Goal: Task Accomplishment & Management: Complete application form

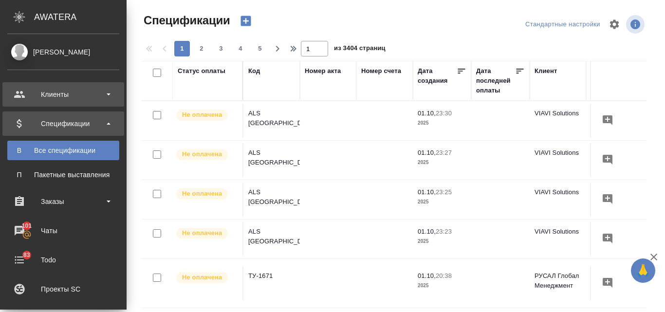
click at [35, 94] on div "Клиенты" at bounding box center [63, 94] width 112 height 15
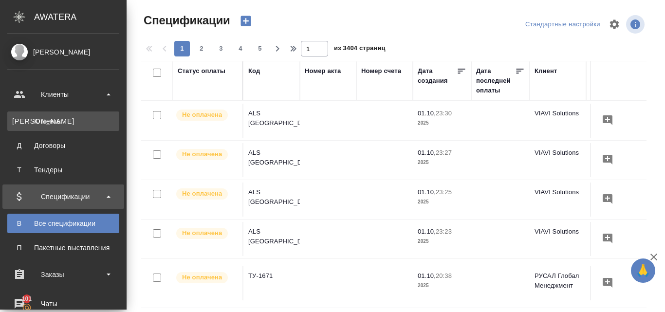
click at [52, 122] on div "Клиенты" at bounding box center [63, 121] width 102 height 10
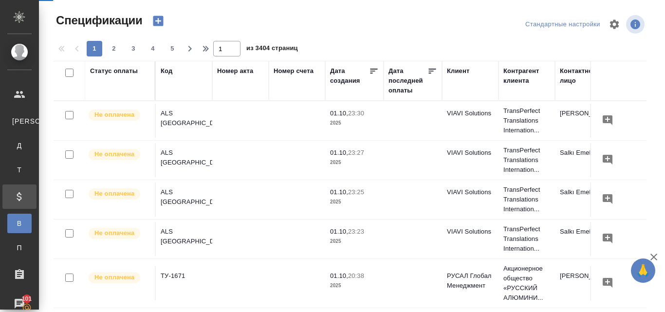
select select "RU"
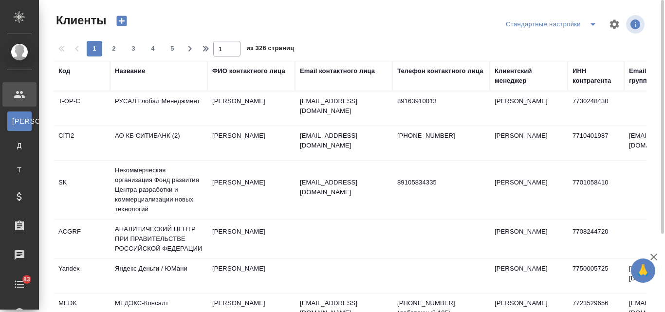
click at [135, 73] on div "Название" at bounding box center [130, 71] width 30 height 10
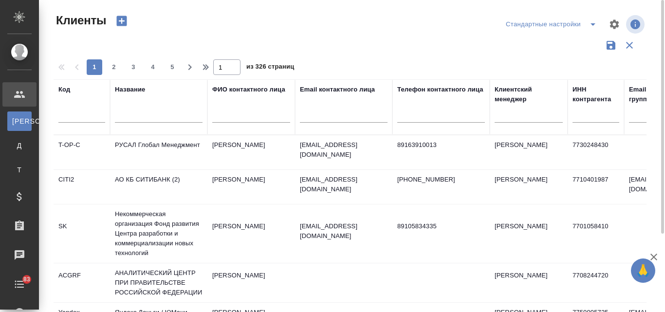
click at [147, 116] on input "text" at bounding box center [159, 117] width 88 height 12
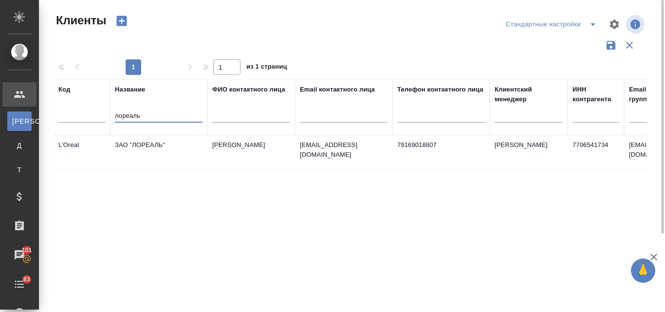
type input "лореаль"
click at [149, 142] on td "ЗАО "ЛОРЕАЛЬ"" at bounding box center [158, 152] width 97 height 34
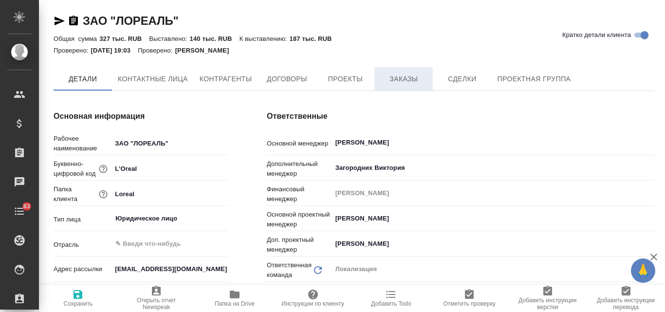
type textarea "x"
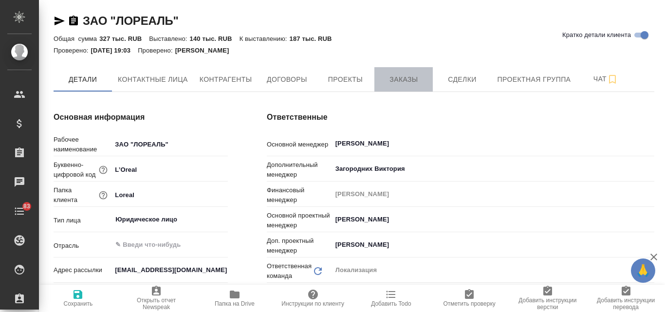
click at [417, 76] on span "Заказы" at bounding box center [403, 80] width 47 height 12
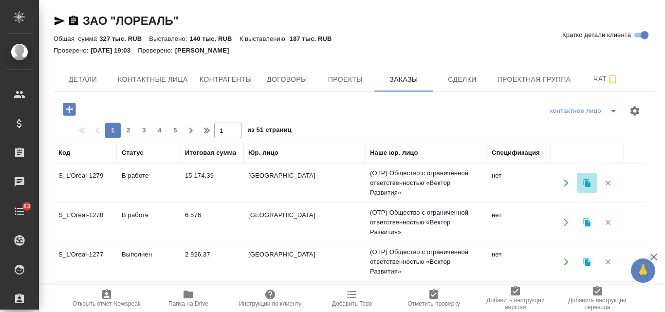
click at [585, 184] on icon "button" at bounding box center [586, 183] width 7 height 8
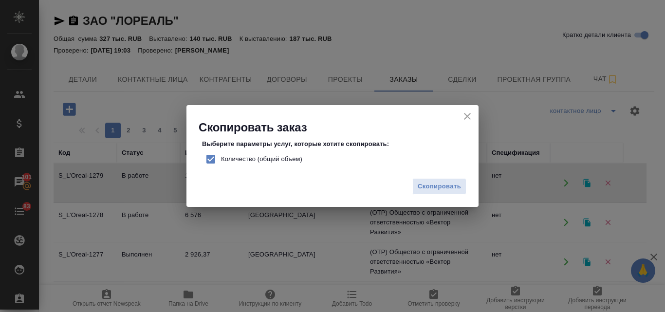
click at [209, 158] on input "Количество (общий объем)" at bounding box center [211, 159] width 20 height 20
checkbox input "false"
click at [448, 186] on span "Скопировать" at bounding box center [439, 186] width 43 height 11
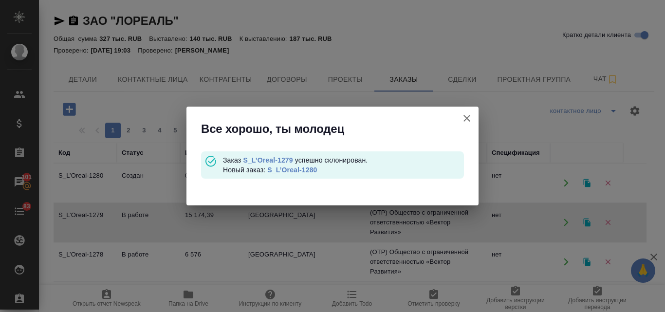
click at [299, 170] on link "S_L’Oreal-1280" at bounding box center [292, 170] width 50 height 8
click at [464, 118] on icon "button" at bounding box center [467, 118] width 12 height 12
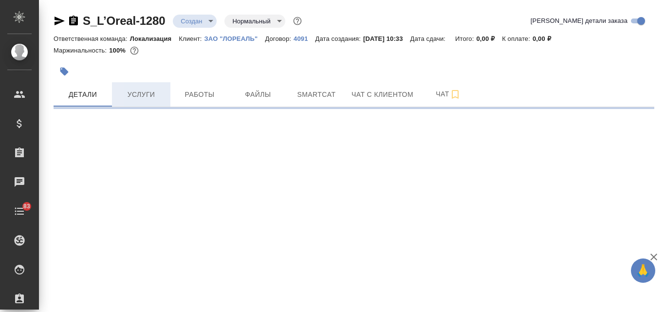
select select "RU"
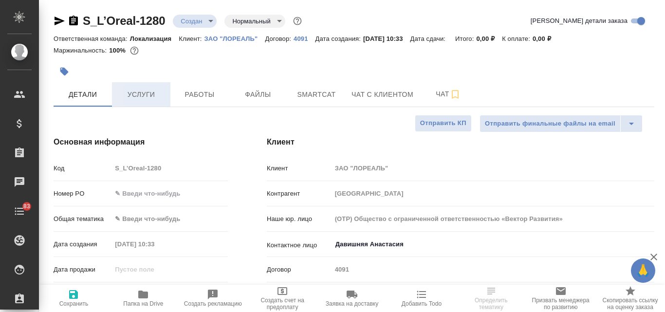
type textarea "x"
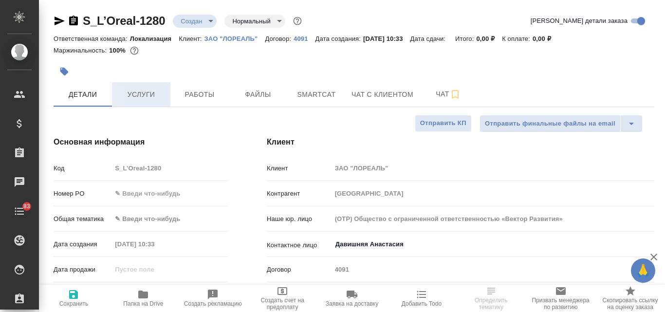
type textarea "x"
click at [140, 97] on span "Услуги" at bounding box center [141, 95] width 47 height 12
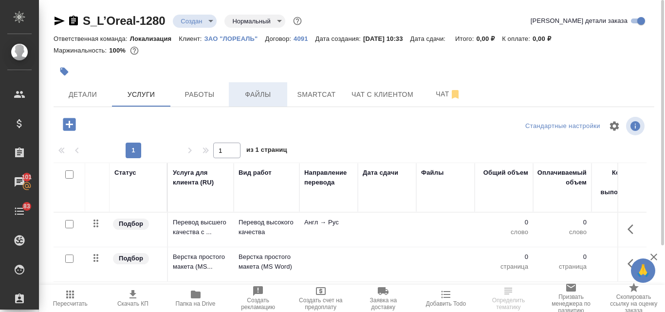
click at [254, 95] on span "Файлы" at bounding box center [258, 95] width 47 height 12
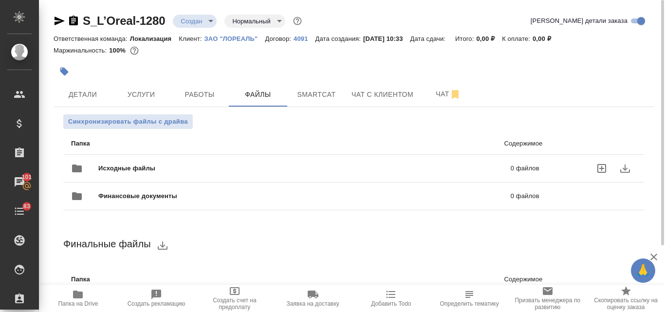
click at [184, 169] on span "Исходные файлы" at bounding box center [215, 169] width 235 height 10
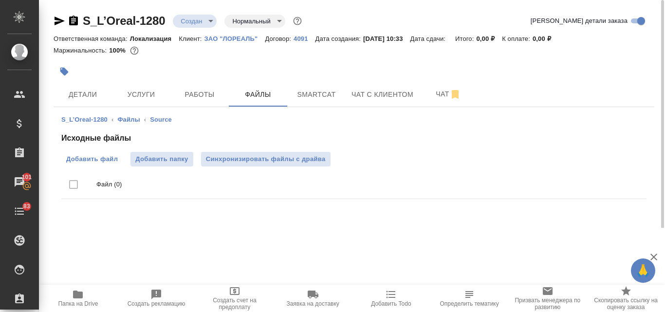
click at [100, 159] on span "Добавить файл" at bounding box center [92, 159] width 52 height 10
click at [0, 0] on input "Добавить файл" at bounding box center [0, 0] width 0 height 0
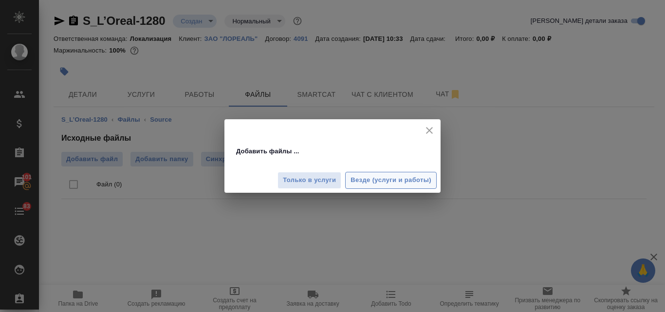
click at [360, 178] on span "Везде (услуги и работы)" at bounding box center [390, 180] width 81 height 11
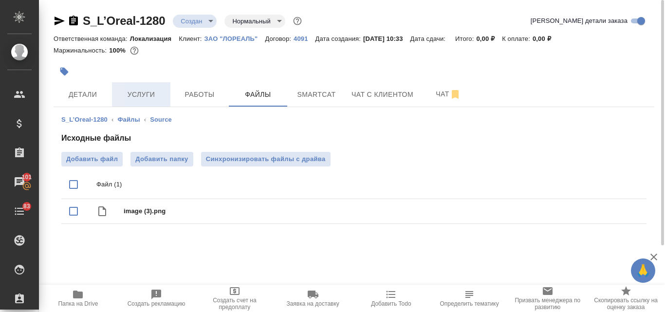
click at [150, 96] on span "Услуги" at bounding box center [141, 95] width 47 height 12
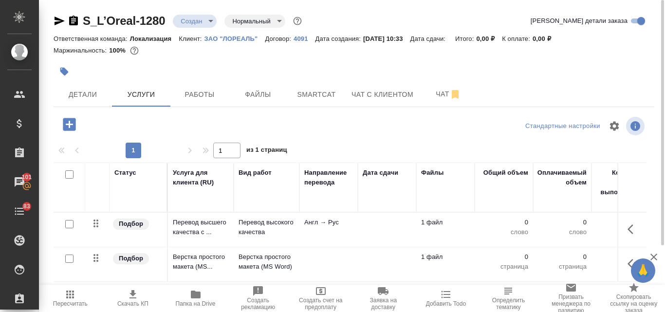
click at [66, 223] on input "checkbox" at bounding box center [69, 224] width 8 height 8
checkbox input "true"
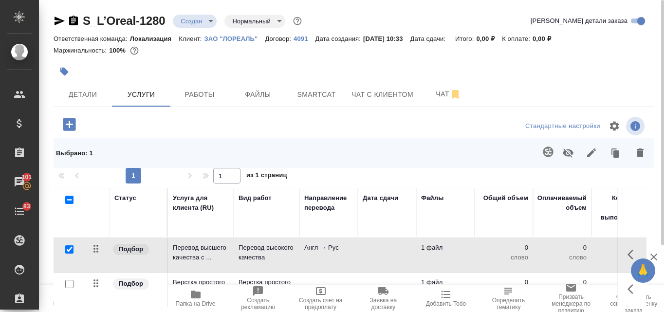
click at [544, 151] on icon "button" at bounding box center [548, 152] width 10 height 10
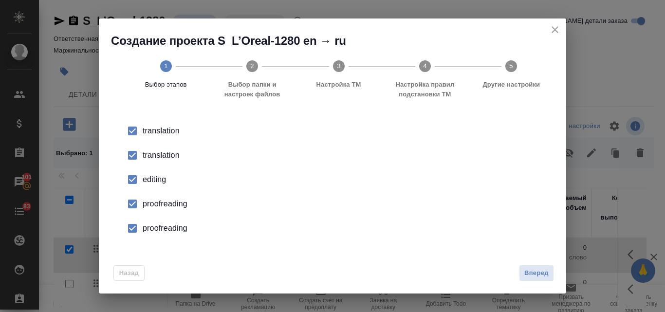
click at [168, 155] on div "translation" at bounding box center [343, 155] width 400 height 12
click at [158, 177] on div "editing" at bounding box center [343, 180] width 400 height 12
click at [155, 198] on li "proofreading" at bounding box center [332, 204] width 436 height 24
click at [167, 229] on div "proofreading" at bounding box center [343, 228] width 400 height 12
click at [537, 276] on span "Вперед" at bounding box center [536, 273] width 24 height 11
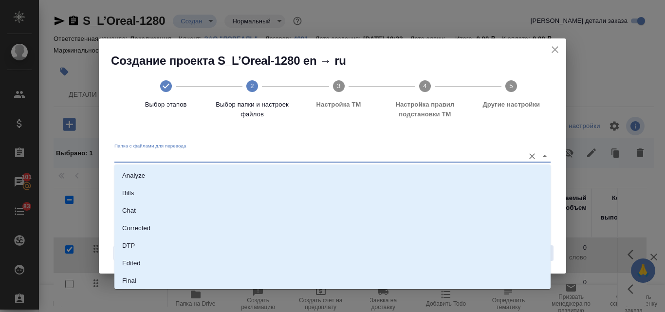
click at [168, 158] on input "Папка с файлами для перевода" at bounding box center [316, 156] width 405 height 12
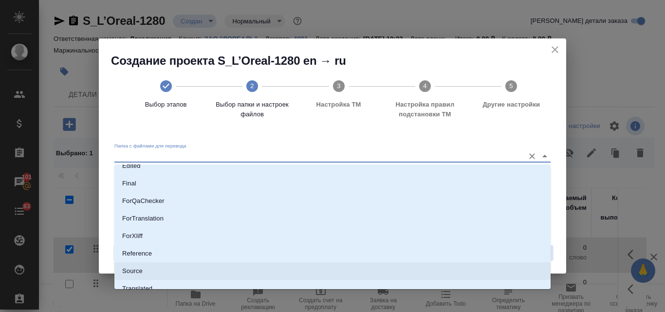
click at [141, 270] on p "Source" at bounding box center [132, 271] width 20 height 10
type input "Source"
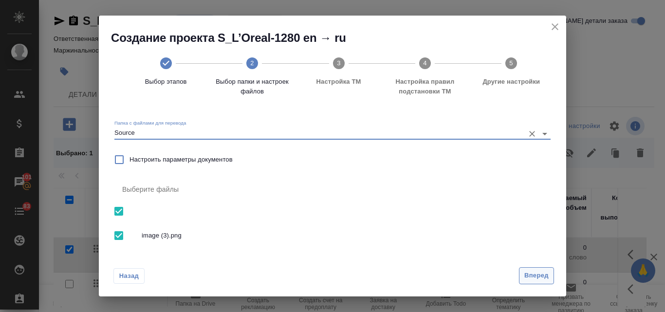
click at [538, 272] on span "Вперед" at bounding box center [536, 275] width 24 height 11
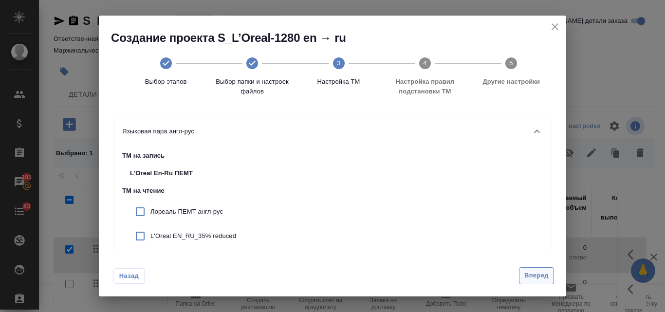
click at [540, 279] on span "Вперед" at bounding box center [536, 275] width 24 height 11
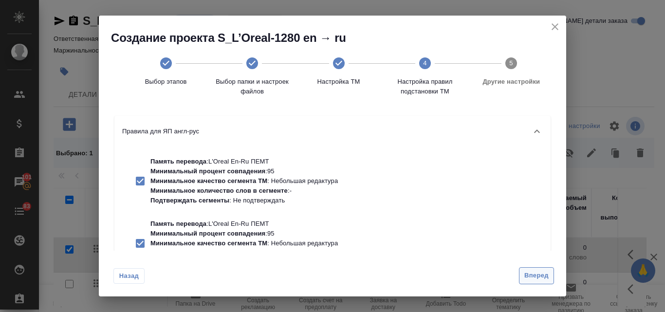
click at [539, 279] on span "Вперед" at bounding box center [536, 275] width 24 height 11
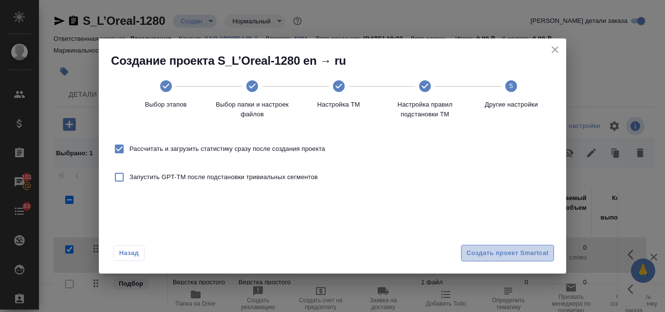
click at [495, 257] on span "Создать проект Smartcat" at bounding box center [507, 253] width 82 height 11
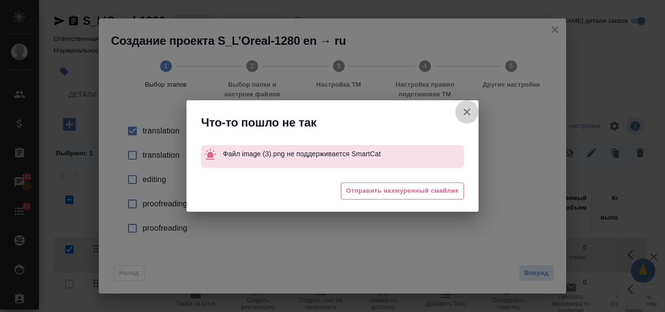
click at [464, 112] on icon "button" at bounding box center [467, 112] width 12 height 12
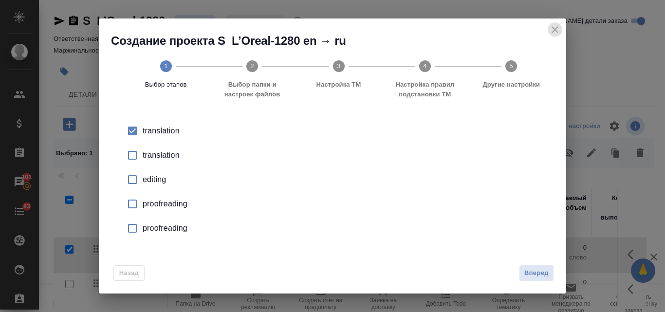
click at [553, 28] on icon "close" at bounding box center [555, 29] width 7 height 7
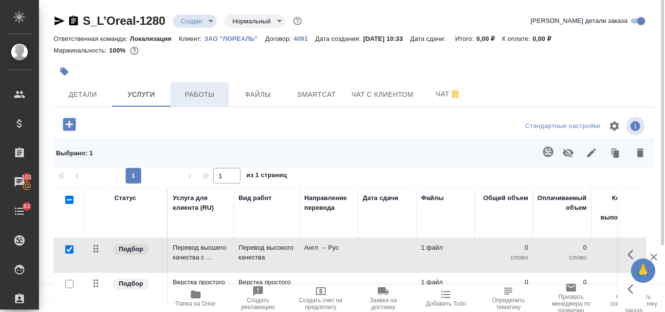
click at [207, 90] on span "Работы" at bounding box center [199, 95] width 47 height 12
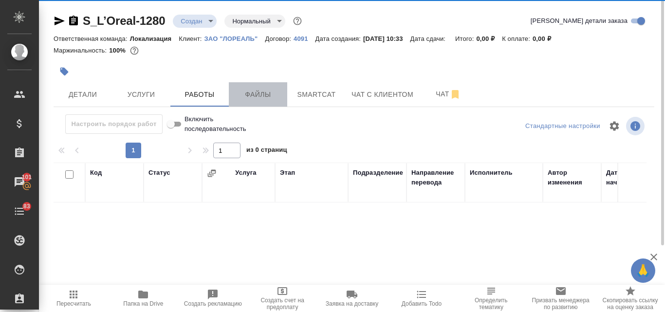
click at [254, 94] on div "S_L’Oreal-1280 Создан new Нормальный normal Кратко детали заказа Ответственная …" at bounding box center [353, 203] width 611 height 406
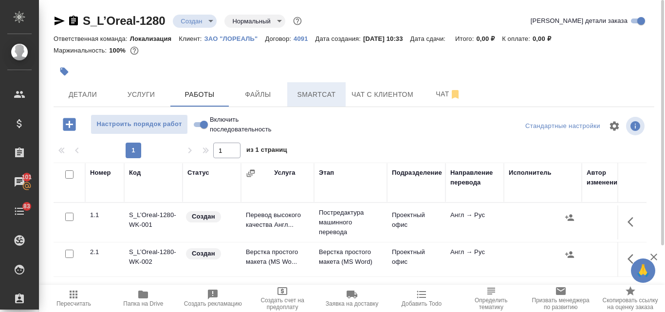
click at [301, 96] on span "Smartcat" at bounding box center [316, 95] width 47 height 12
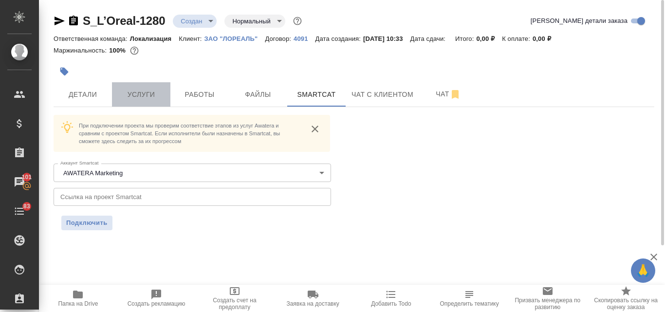
click at [132, 95] on span "Услуги" at bounding box center [141, 95] width 47 height 12
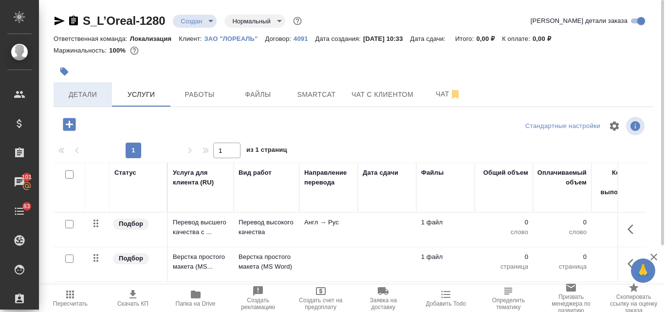
click at [88, 92] on span "Детали" at bounding box center [82, 95] width 47 height 12
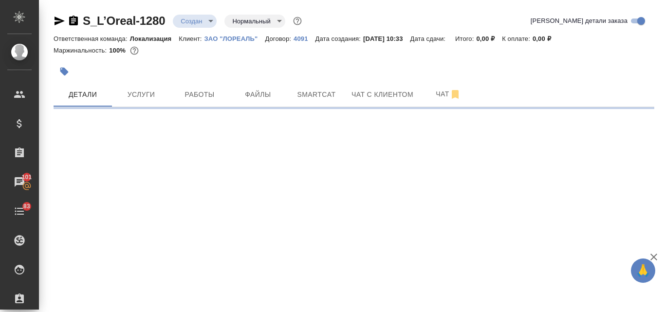
select select "RU"
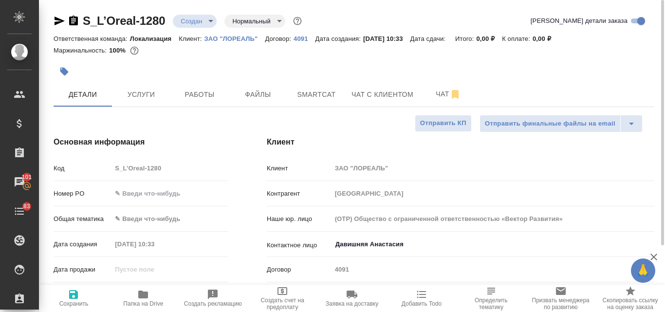
type textarea "x"
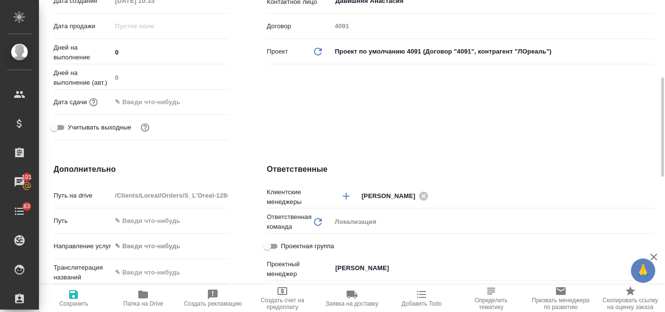
scroll to position [341, 0]
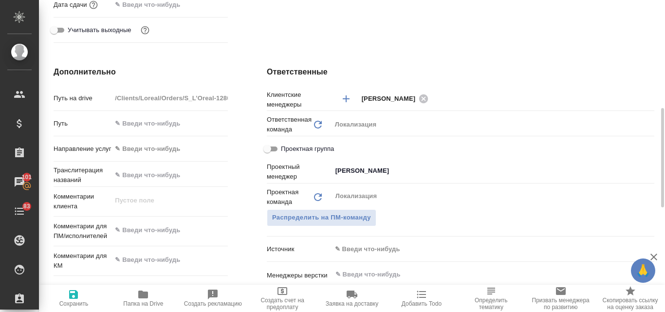
type textarea "x"
click at [149, 231] on textarea at bounding box center [169, 230] width 116 height 17
paste textarea "Коллеги, доброе утро! Хотели бы попросить вас сделать нам адаптацию этого вижуа…"
type textarea "Коллеги, доброе утро! Хотели бы попросить вас сделать нам адаптацию этого вижуа…"
type textarea "x"
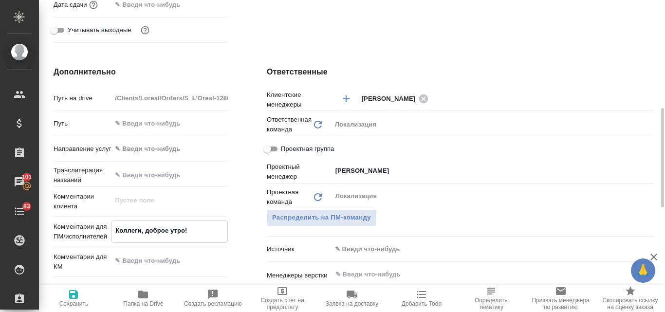
type textarea "x"
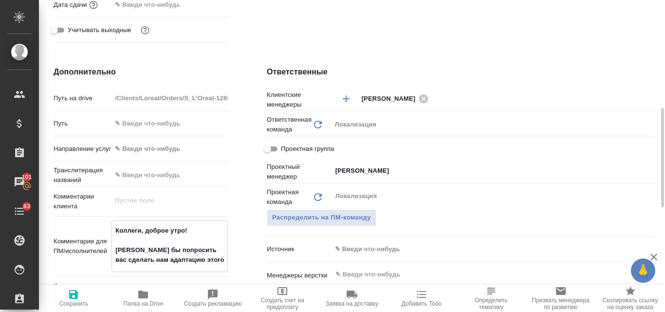
type textarea "Коллеги, доброе утро! Хотели бы попросить вас сделать нам адаптацию этого вижуа…"
type textarea "x"
type textarea "Коллеги, доброе утро! Хотели бы попросить вас сделать нам адаптацию этого вижуа…"
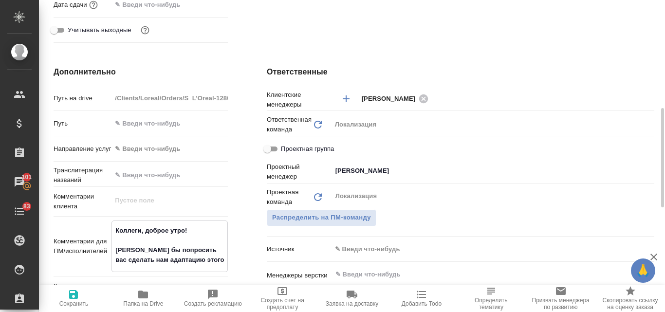
type textarea "x"
click at [72, 302] on span "Сохранить" at bounding box center [73, 303] width 29 height 7
type textarea "x"
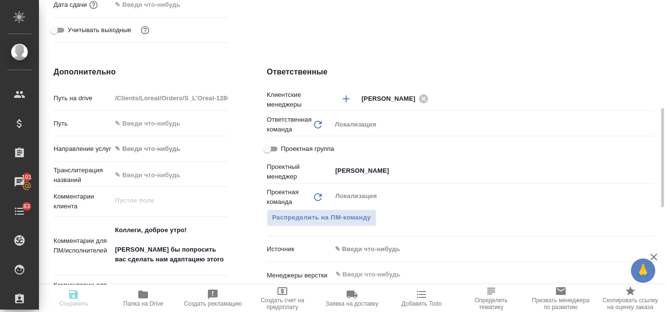
type textarea "x"
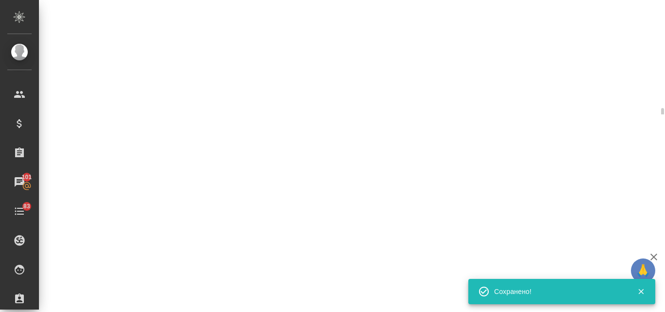
select select "RU"
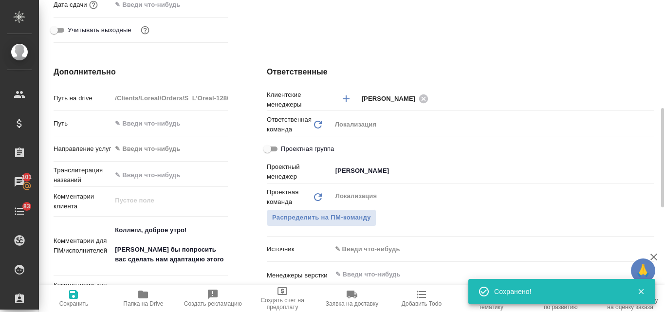
type textarea "x"
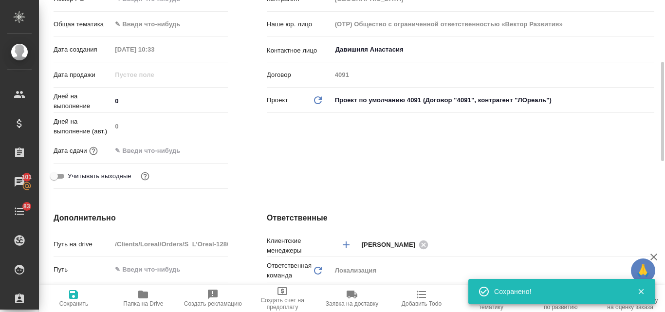
type textarea "x"
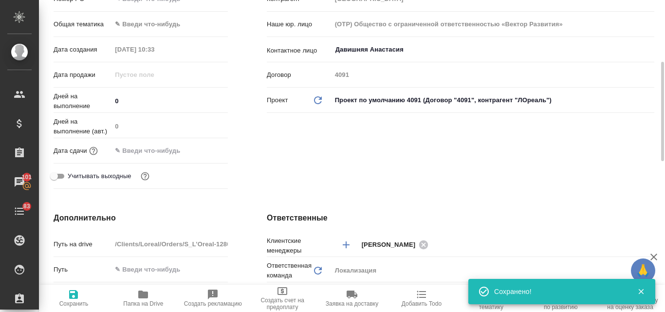
type textarea "x"
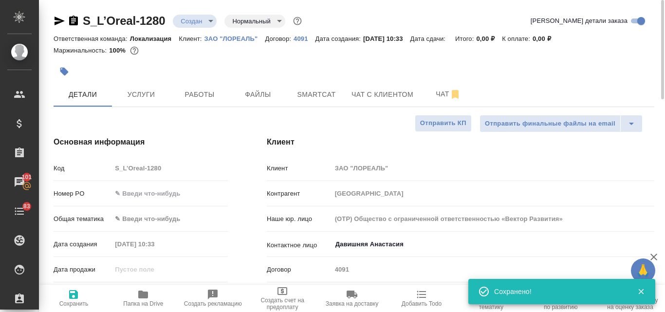
scroll to position [97, 0]
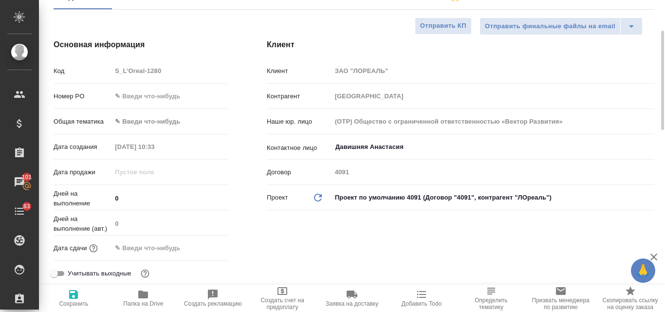
click at [141, 115] on body "🙏 .cls-1 fill:#fff; AWATERA Valyaeva Anna Клиенты Спецификации Заказы 101 Чаты …" at bounding box center [332, 156] width 665 height 312
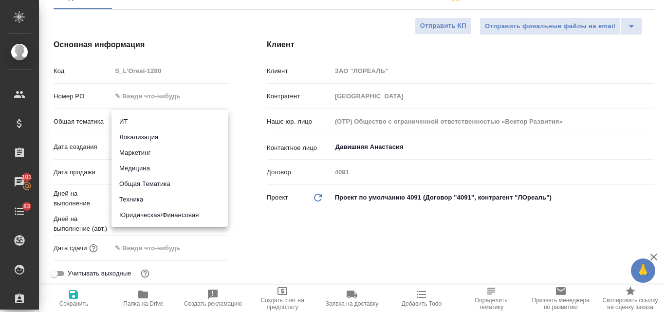
click at [149, 153] on li "Маркетинг" at bounding box center [169, 153] width 116 height 16
type input "marketing"
type textarea "x"
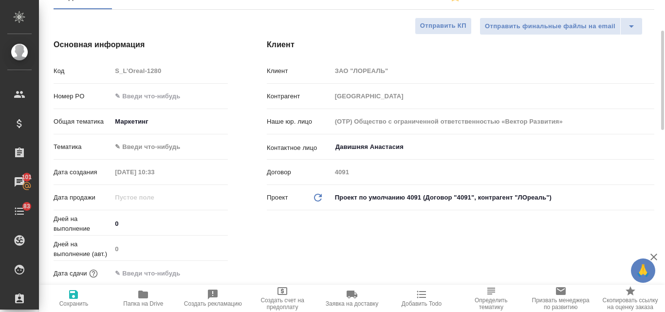
click at [143, 147] on body "🙏 .cls-1 fill:#fff; AWATERA Valyaeva Anna Клиенты Спецификации Заказы 101 Чаты …" at bounding box center [332, 156] width 665 height 312
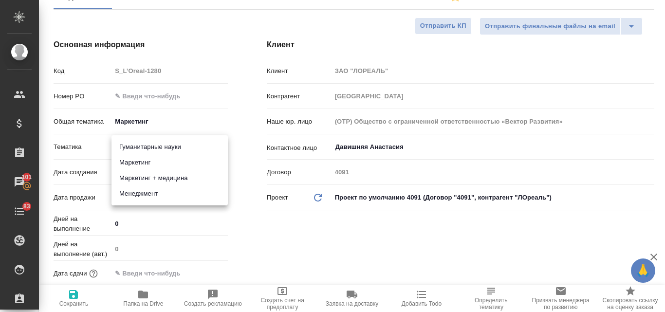
click at [136, 165] on li "Маркетинг" at bounding box center [169, 163] width 116 height 16
type textarea "x"
type input "5a8b8b956a9677013d343d63"
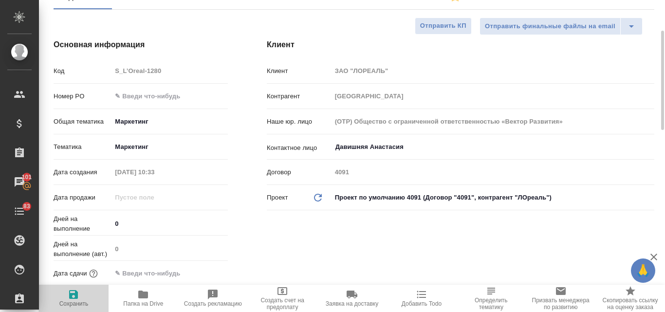
click at [79, 295] on icon "button" at bounding box center [74, 295] width 12 height 12
type textarea "x"
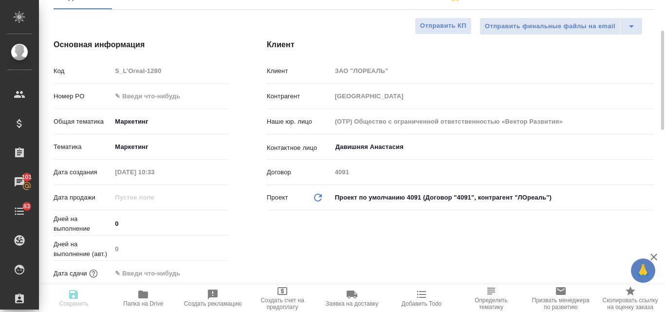
type textarea "x"
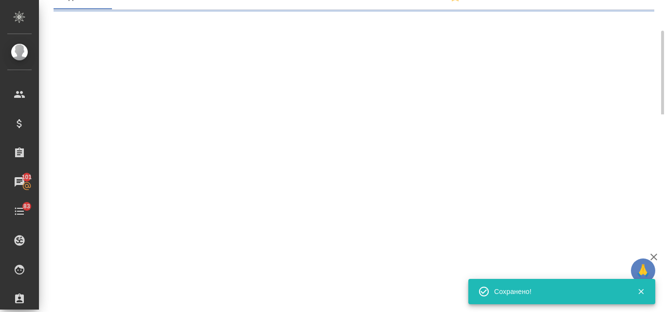
select select "RU"
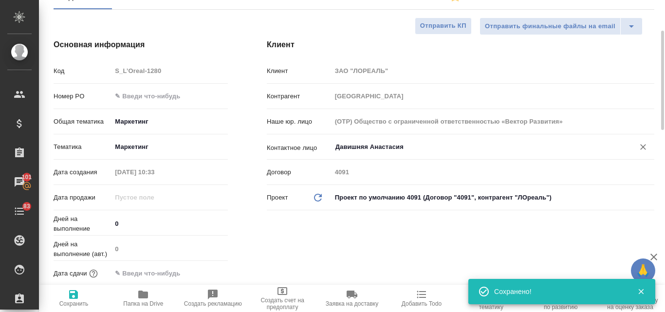
type textarea "x"
click at [381, 146] on input "Давишняя Анастасия" at bounding box center [476, 147] width 284 height 12
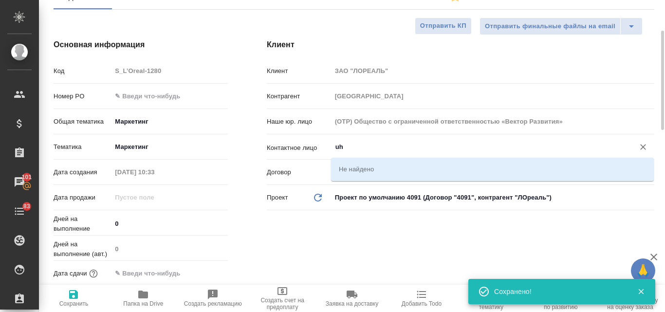
type input "u"
type input "гри"
type textarea "x"
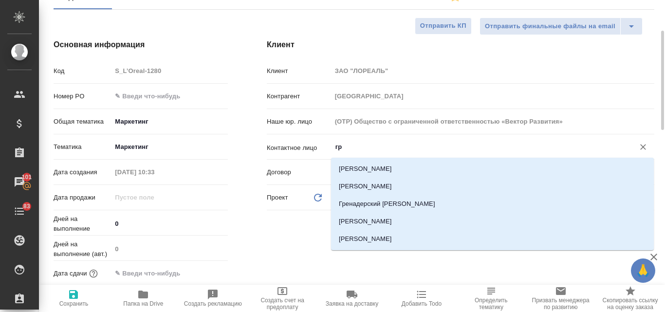
type input "г"
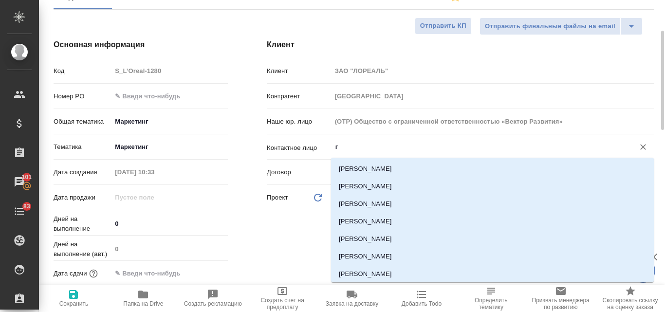
type textarea "x"
click at [187, 229] on input "0" at bounding box center [169, 224] width 116 height 14
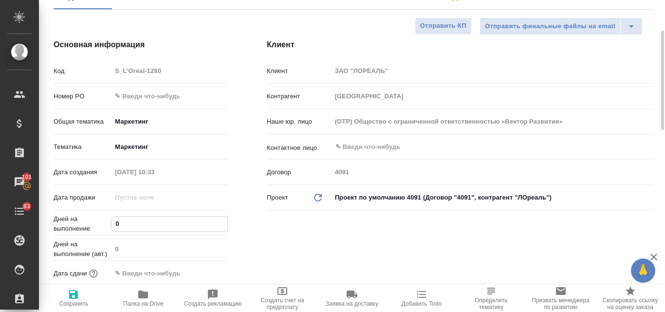
scroll to position [0, 0]
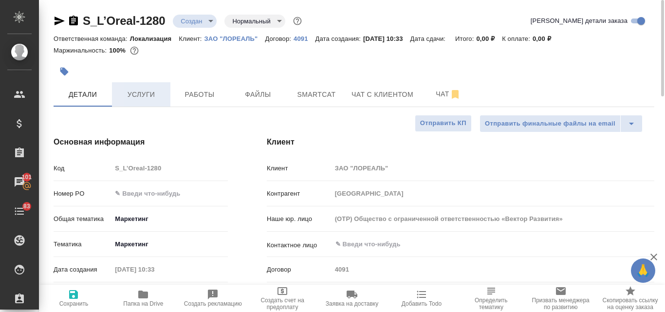
click at [142, 98] on span "Услуги" at bounding box center [141, 95] width 47 height 12
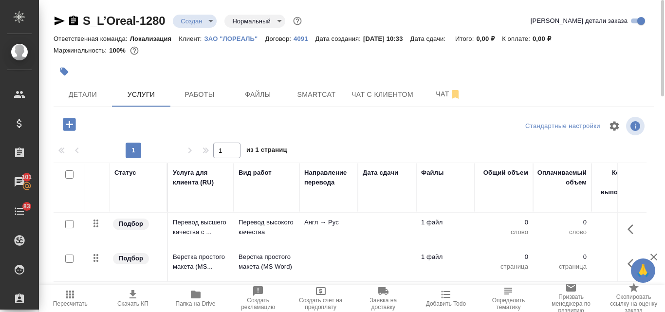
click at [208, 20] on body "🙏 .cls-1 fill:#fff; AWATERA Valyaeva Anna Клиенты Спецификации Заказы 101 Чаты …" at bounding box center [332, 156] width 665 height 312
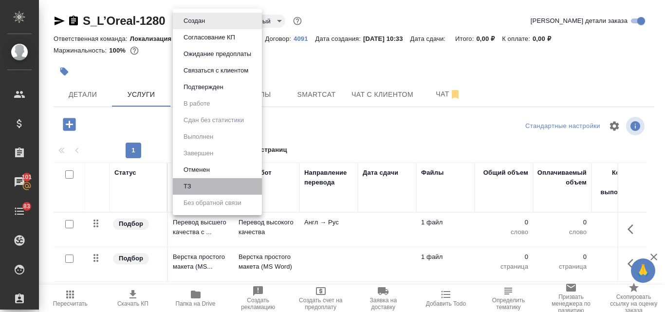
click at [205, 185] on li "ТЗ" at bounding box center [217, 186] width 89 height 17
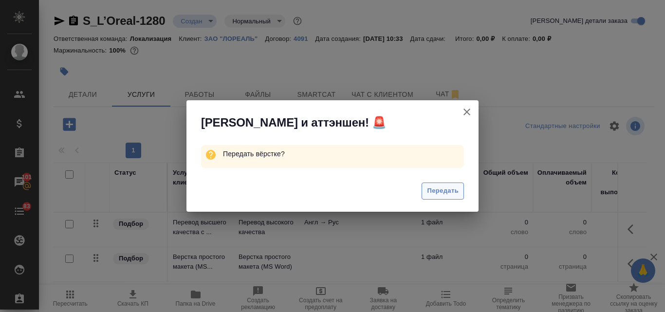
click at [444, 190] on span "Передать" at bounding box center [443, 190] width 32 height 11
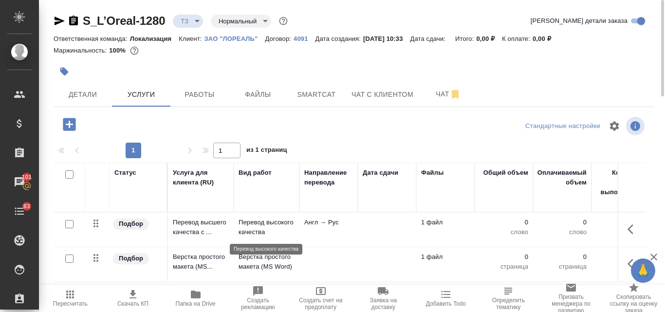
click at [256, 229] on p "Перевод высокого качества" at bounding box center [267, 227] width 56 height 19
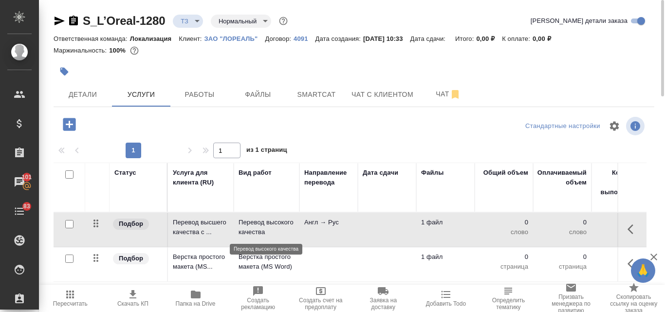
click at [256, 229] on p "Перевод высокого качества" at bounding box center [267, 227] width 56 height 19
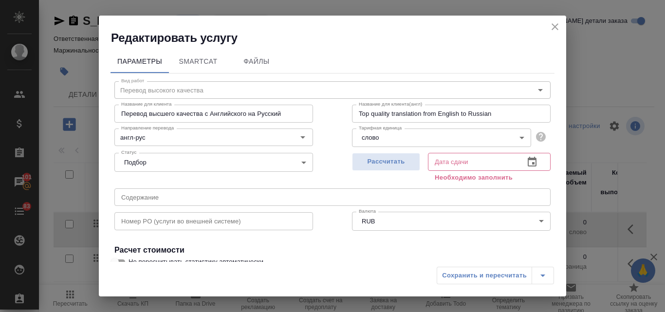
scroll to position [110, 0]
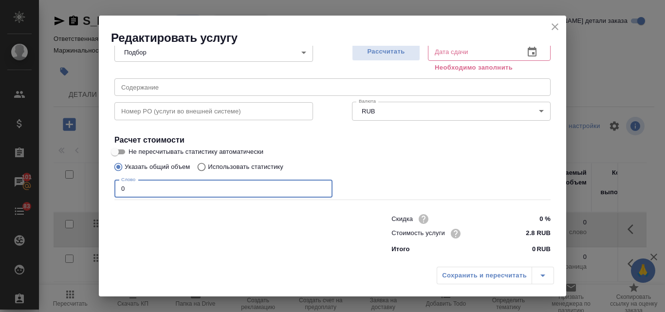
drag, startPoint x: 128, startPoint y: 192, endPoint x: 117, endPoint y: 190, distance: 11.0
click at [117, 190] on input "0" at bounding box center [223, 189] width 218 height 18
type input "250"
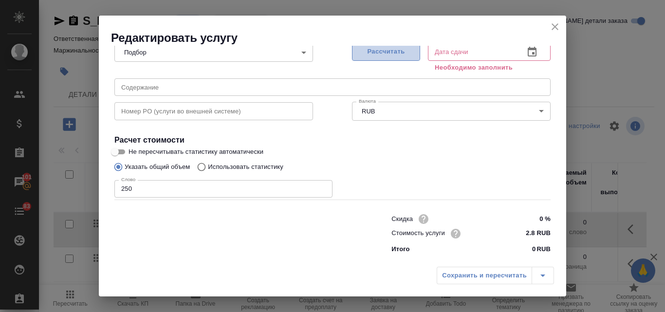
click at [377, 55] on span "Рассчитать" at bounding box center [385, 51] width 57 height 11
type input "02.10.2025 11:37"
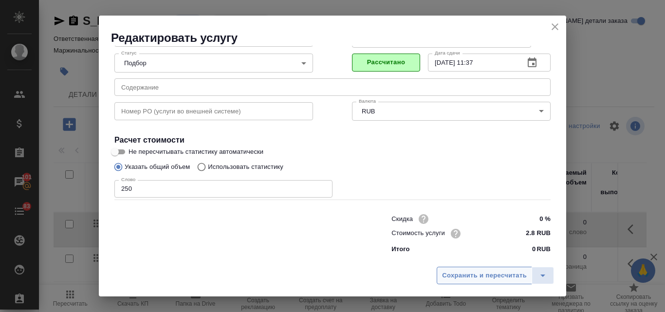
click at [492, 277] on span "Сохранить и пересчитать" at bounding box center [484, 275] width 85 height 11
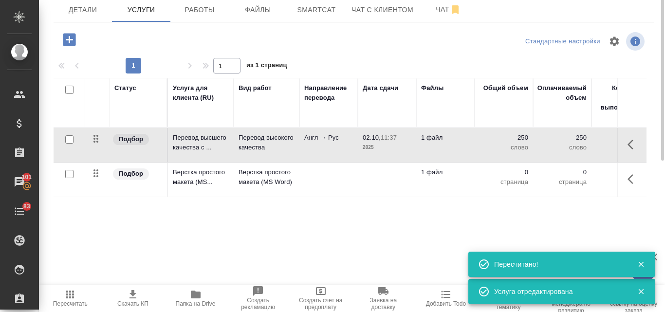
scroll to position [0, 0]
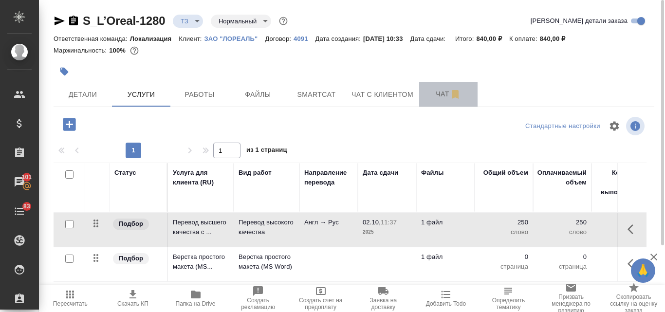
click at [443, 100] on span "Чат" at bounding box center [448, 94] width 47 height 12
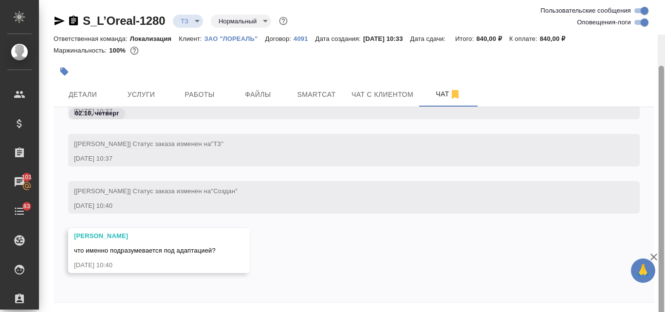
scroll to position [35, 0]
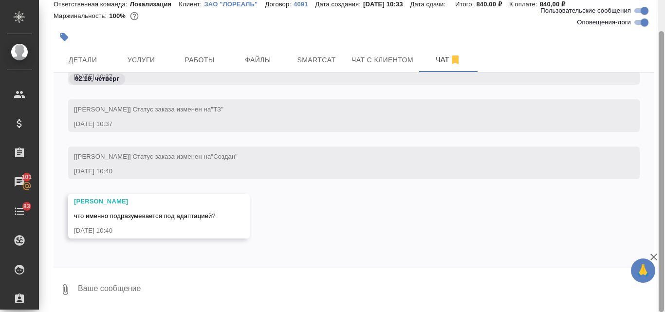
drag, startPoint x: 660, startPoint y: 79, endPoint x: 472, endPoint y: 234, distance: 243.1
click at [642, 219] on div "S_L’Oreal-1280 ТЗ tz Нормальный normal Ответственная команда: Локализация Клиен…" at bounding box center [352, 156] width 626 height 312
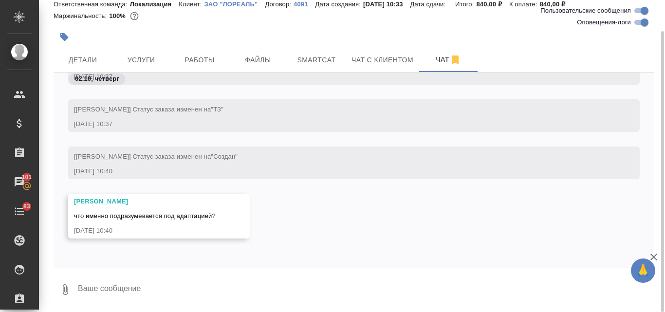
click at [114, 290] on textarea at bounding box center [365, 289] width 577 height 33
type textarea "перевод на русский"
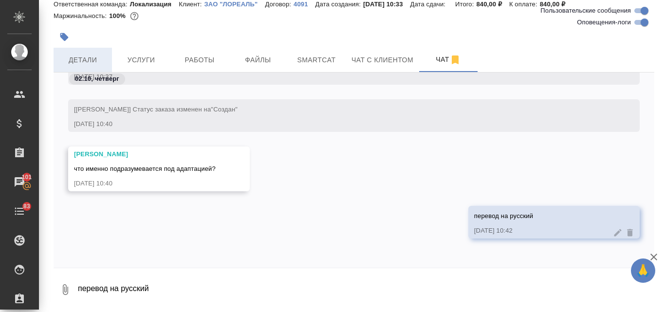
scroll to position [0, 0]
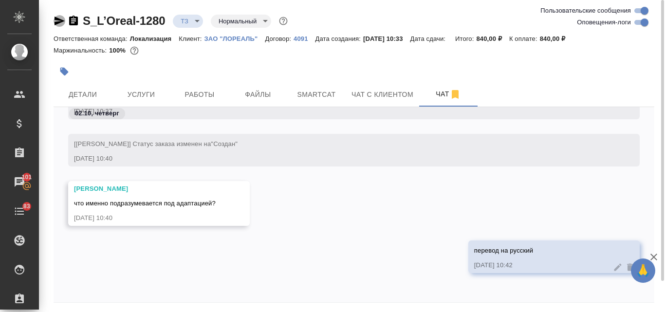
click at [59, 18] on icon "button" at bounding box center [60, 21] width 12 height 12
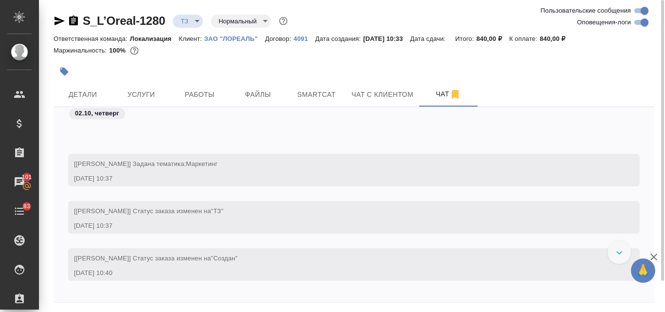
scroll to position [308, 0]
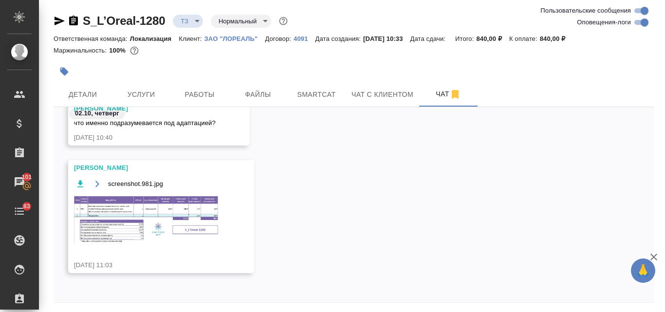
click at [129, 205] on img at bounding box center [147, 219] width 146 height 49
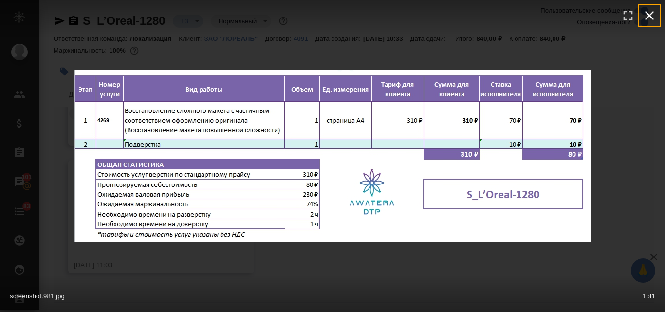
click at [646, 17] on icon "button" at bounding box center [650, 16] width 16 height 16
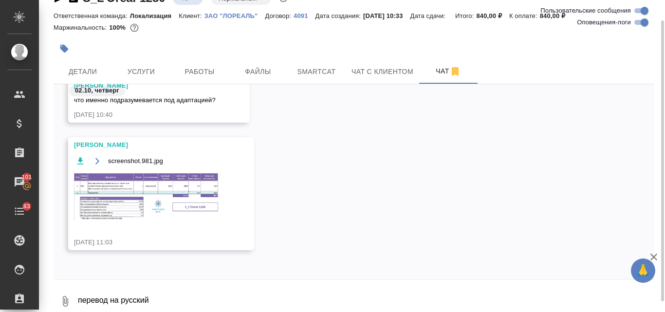
scroll to position [35, 0]
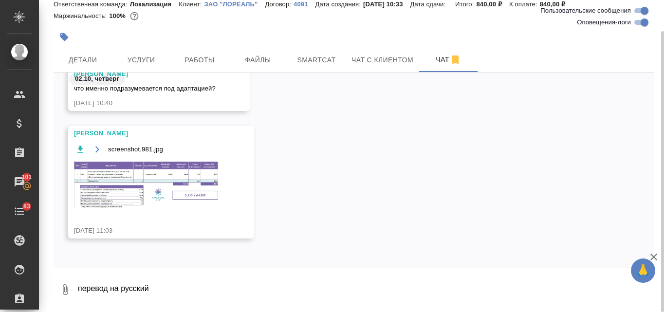
click at [124, 284] on textarea "перевод на русский" at bounding box center [365, 289] width 577 height 33
type textarea "спасибо"
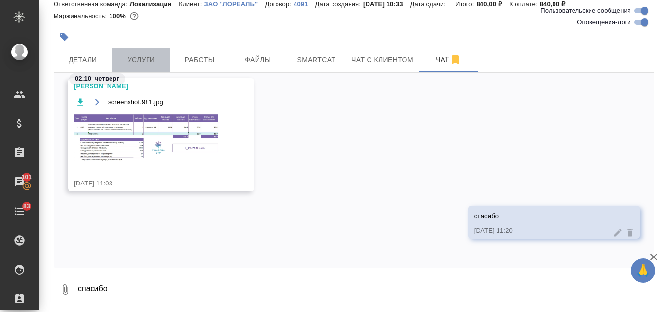
click at [154, 59] on span "Услуги" at bounding box center [141, 60] width 47 height 12
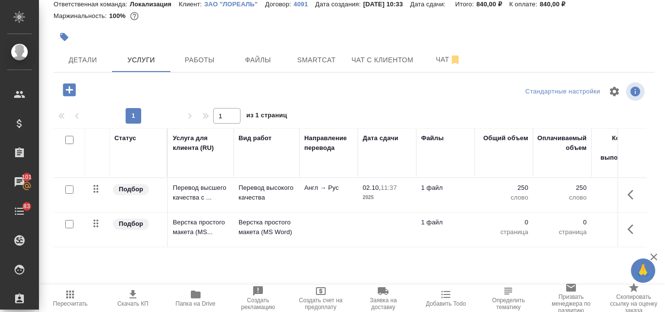
click at [67, 227] on input "checkbox" at bounding box center [69, 224] width 8 height 8
checkbox input "true"
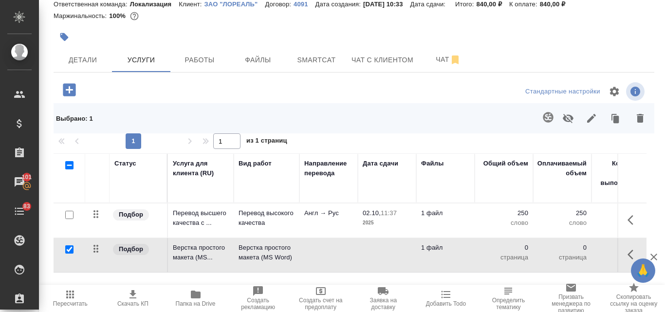
click at [637, 121] on icon "button" at bounding box center [640, 118] width 7 height 9
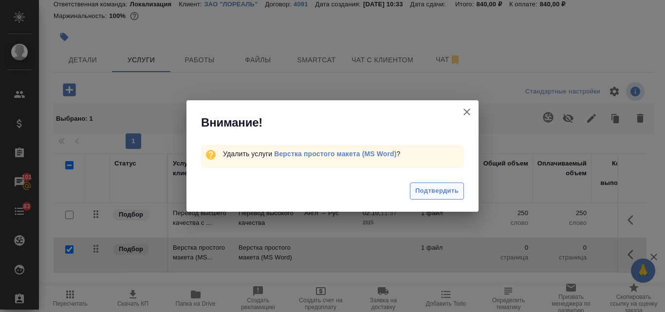
click at [436, 191] on span "Подтвердить" at bounding box center [436, 190] width 43 height 11
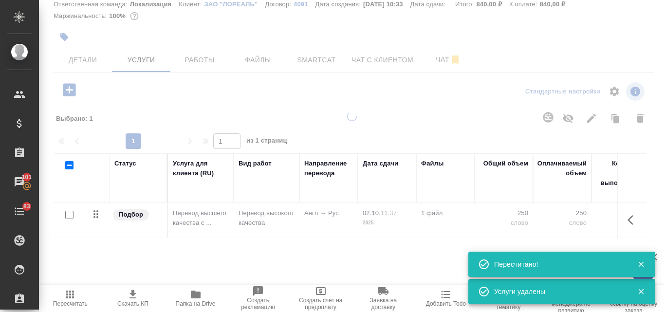
type input "new"
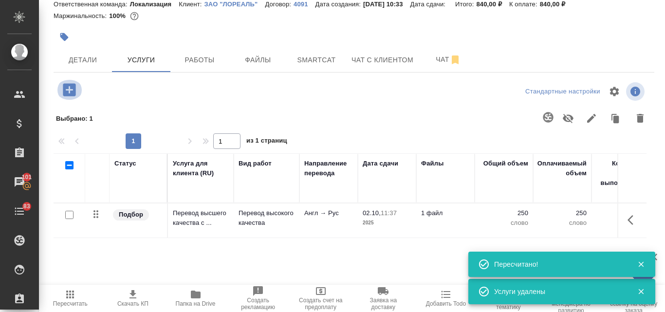
click at [64, 90] on icon "button" at bounding box center [69, 89] width 13 height 13
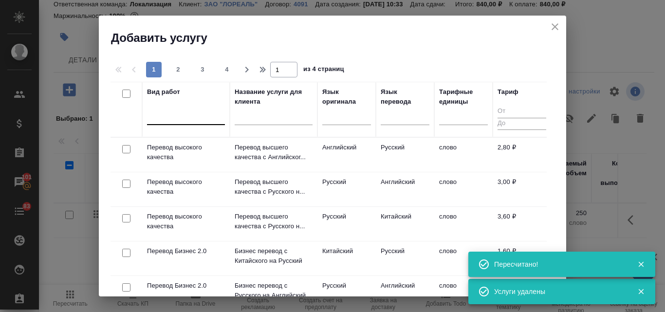
click at [187, 114] on div at bounding box center [186, 115] width 78 height 14
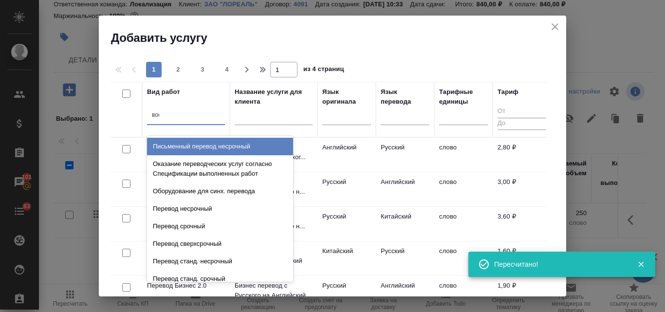
type input "восс"
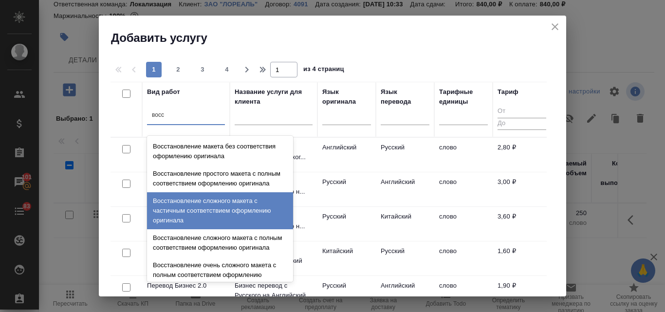
click at [213, 223] on div "Восстановление сложного макета с частичным соответствием оформлению оригинала" at bounding box center [220, 210] width 146 height 37
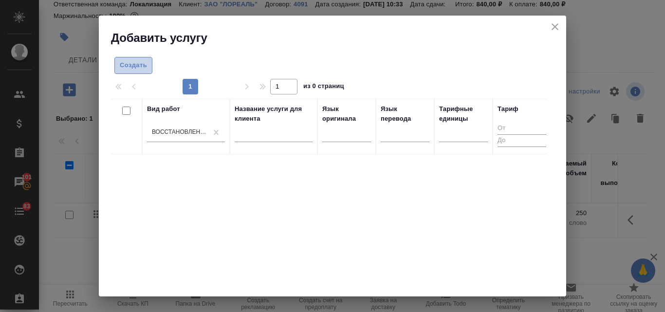
click at [135, 69] on span "Создать" at bounding box center [133, 65] width 27 height 11
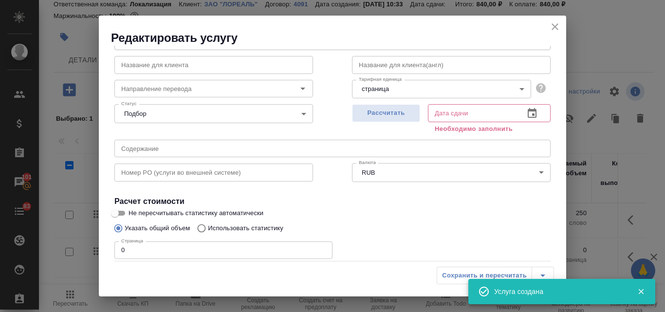
scroll to position [110, 0]
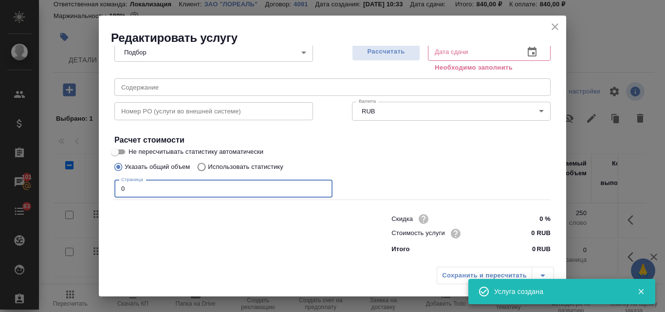
drag, startPoint x: 129, startPoint y: 188, endPoint x: 117, endPoint y: 188, distance: 12.2
click at [117, 188] on input "0" at bounding box center [223, 189] width 218 height 18
type input "1"
click at [390, 44] on h2 "Редактировать услугу" at bounding box center [338, 38] width 455 height 16
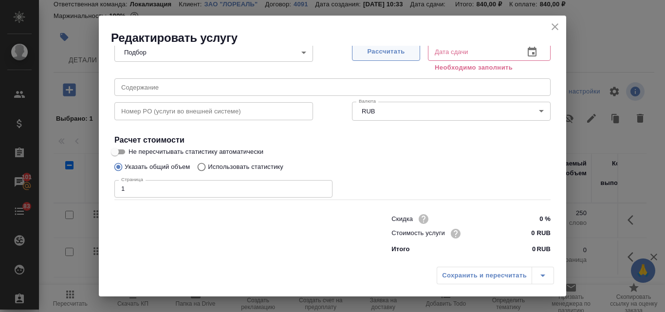
click at [388, 54] on span "Рассчитать" at bounding box center [385, 51] width 57 height 11
type input "02.10.2025 11:32"
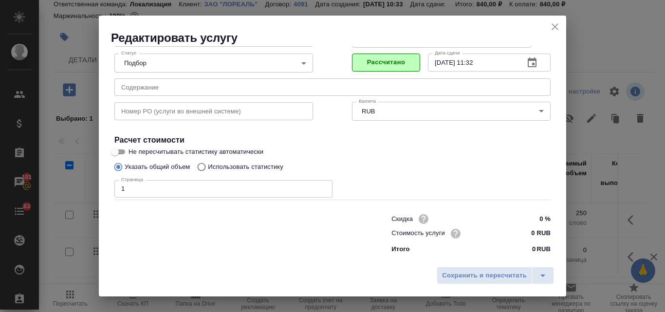
scroll to position [99, 0]
click at [459, 271] on span "Сохранить и пересчитать" at bounding box center [484, 275] width 85 height 11
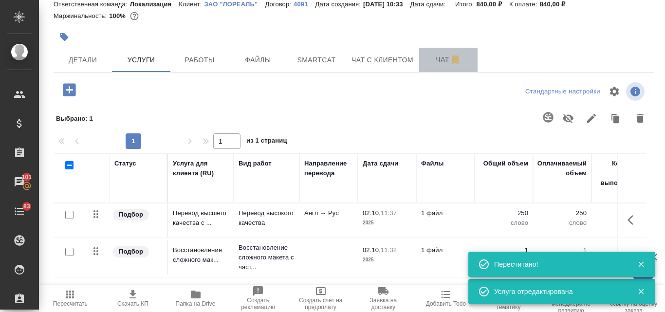
click at [438, 60] on span "Чат" at bounding box center [448, 60] width 47 height 12
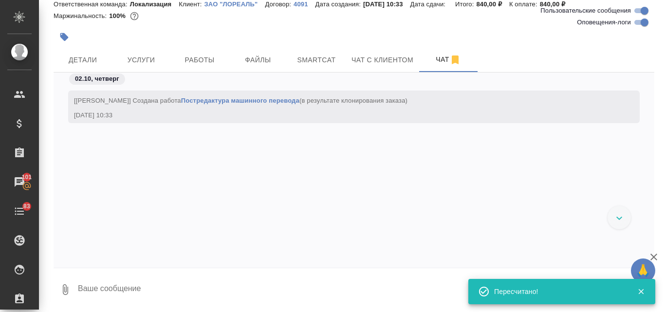
scroll to position [437, 0]
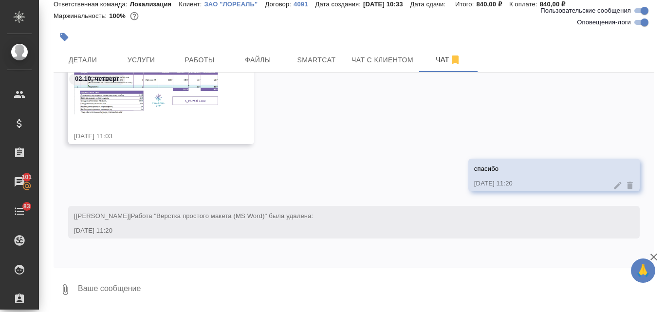
click at [92, 100] on img at bounding box center [147, 90] width 146 height 49
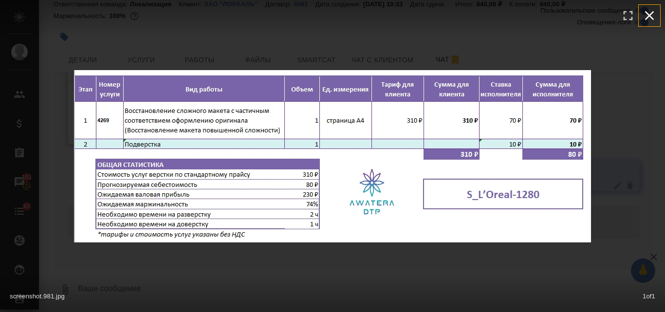
click at [651, 14] on icon "button" at bounding box center [650, 16] width 16 height 16
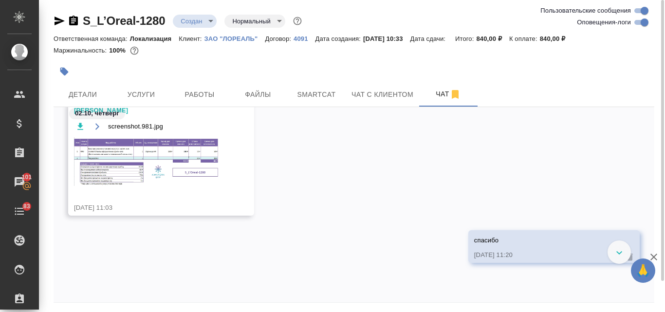
scroll to position [340, 0]
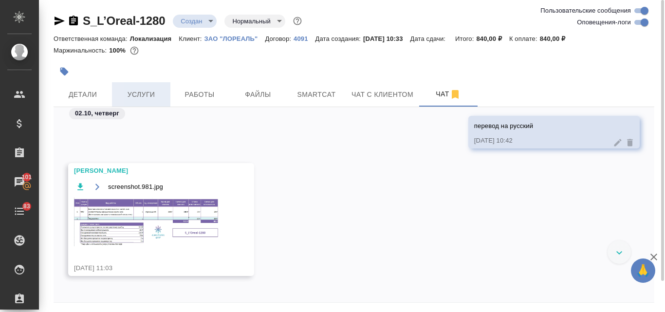
click at [138, 98] on span "Услуги" at bounding box center [141, 95] width 47 height 12
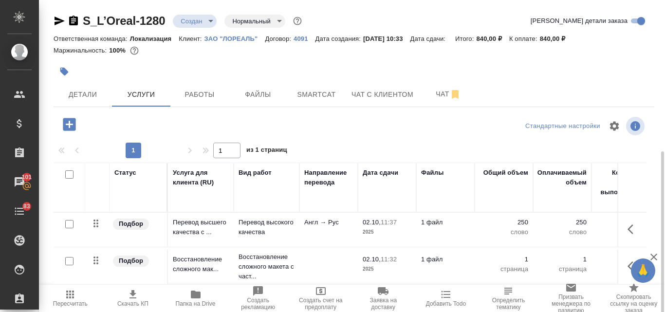
scroll to position [85, 0]
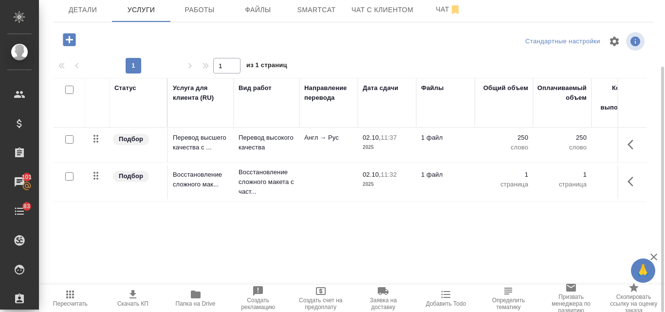
click at [533, 183] on td "1 страница" at bounding box center [562, 182] width 58 height 34
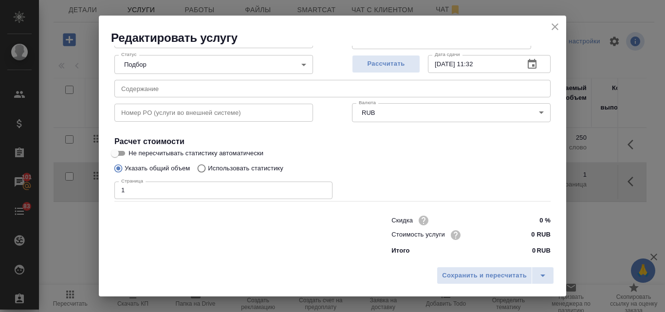
scroll to position [99, 0]
click at [523, 232] on input "0 RUB" at bounding box center [533, 234] width 36 height 14
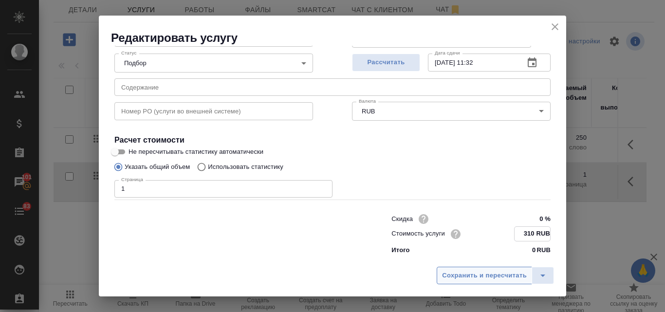
type input "310 RUB"
click at [474, 274] on span "Сохранить и пересчитать" at bounding box center [484, 275] width 85 height 11
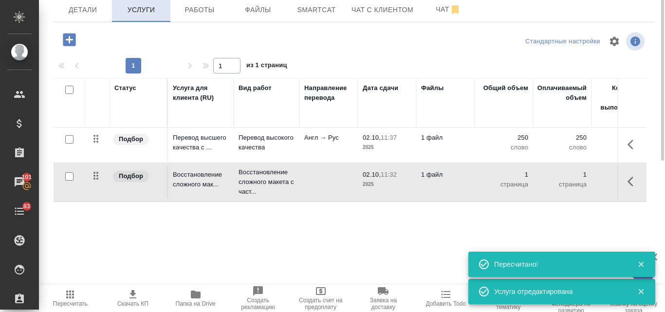
scroll to position [0, 0]
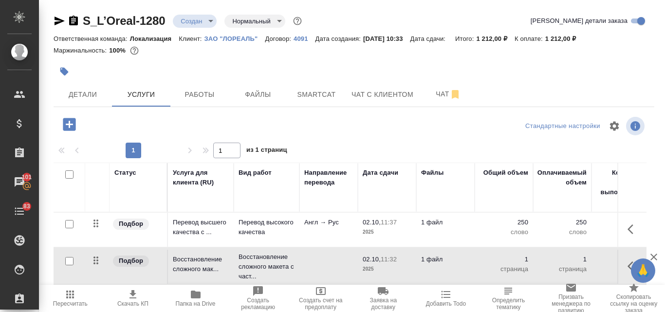
click at [220, 38] on p "ЗАО "ЛОРЕАЛЬ"" at bounding box center [234, 38] width 61 height 7
click at [58, 22] on icon "button" at bounding box center [60, 21] width 10 height 9
click at [89, 93] on span "Детали" at bounding box center [82, 95] width 47 height 12
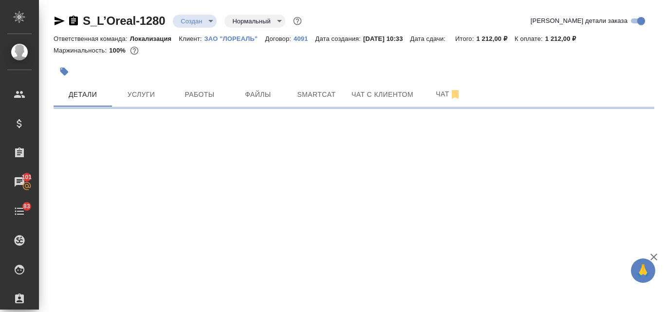
select select "RU"
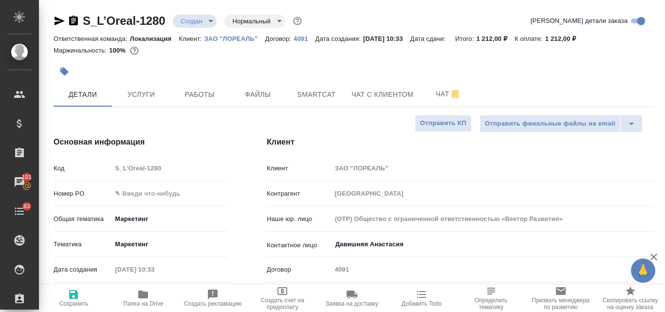
type textarea "x"
click at [71, 298] on icon "button" at bounding box center [73, 294] width 9 height 9
type textarea "x"
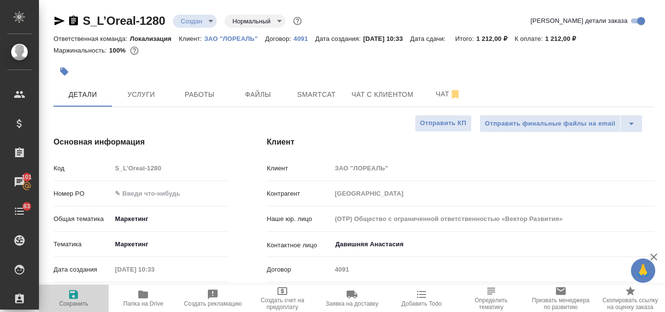
type textarea "x"
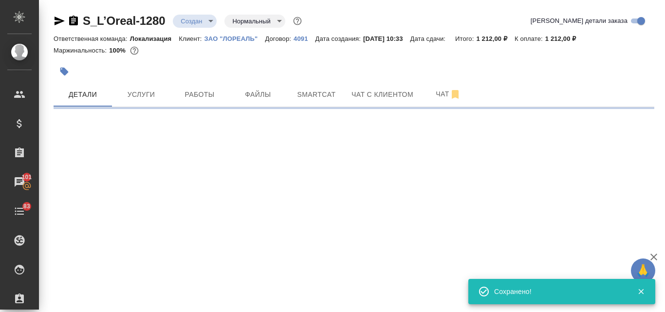
select select "RU"
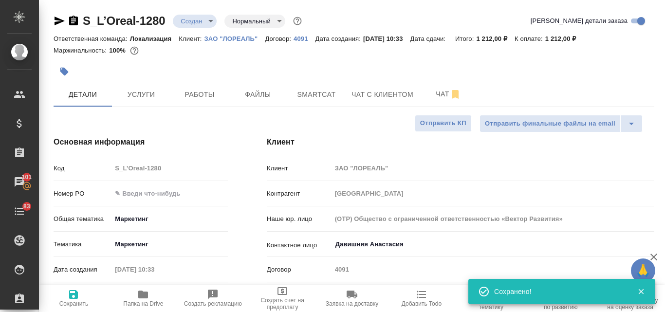
type textarea "x"
click at [149, 93] on span "Услуги" at bounding box center [141, 95] width 47 height 12
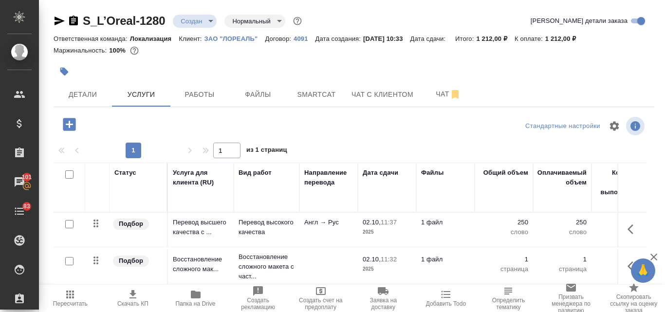
click at [136, 294] on icon "button" at bounding box center [133, 295] width 12 height 12
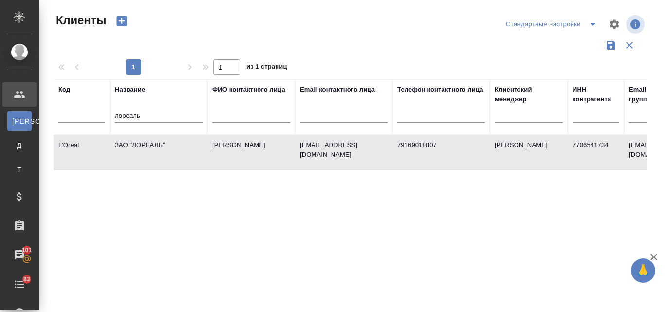
select select "RU"
drag, startPoint x: 150, startPoint y: 117, endPoint x: 108, endPoint y: 116, distance: 42.8
click at [108, 116] on tr "Код Название лореаль ФИО контактного лица Email контактного лица Телефон контак…" at bounding box center [422, 106] width 736 height 55
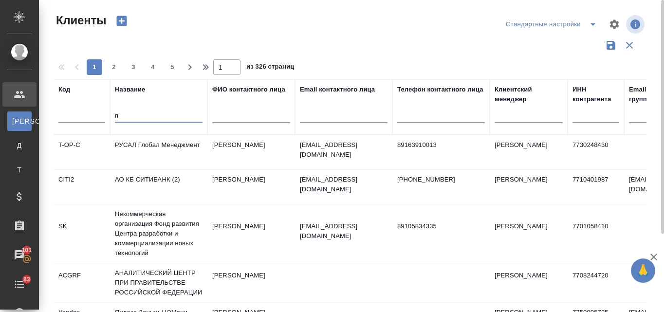
type input "п"
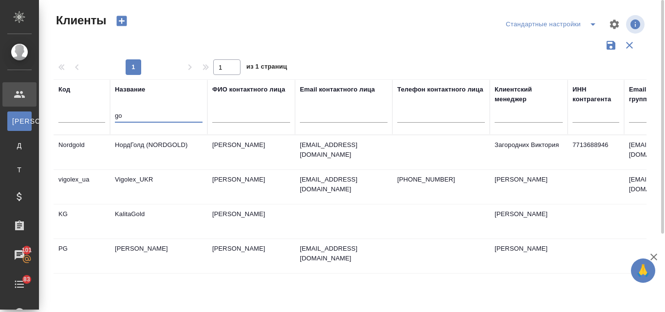
type input "g"
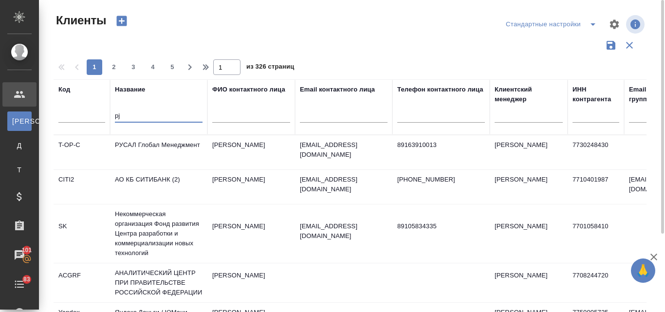
type input "p"
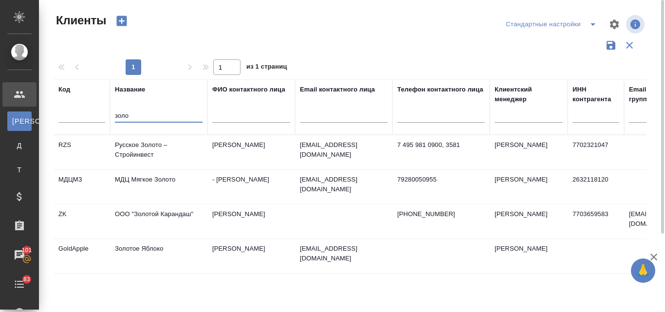
type input "золо"
click at [220, 255] on td "Казакевич Татьяна" at bounding box center [251, 256] width 88 height 34
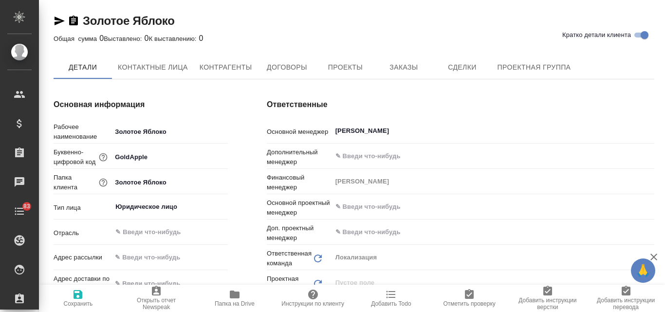
type textarea "x"
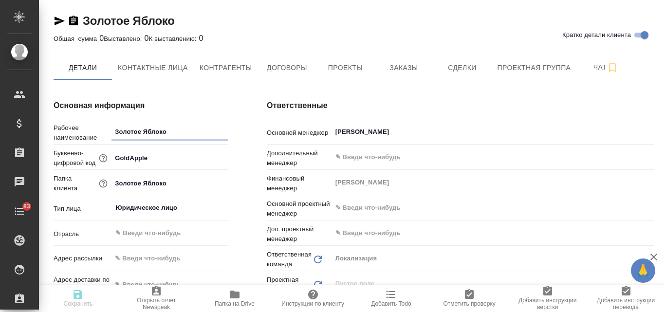
type textarea "x"
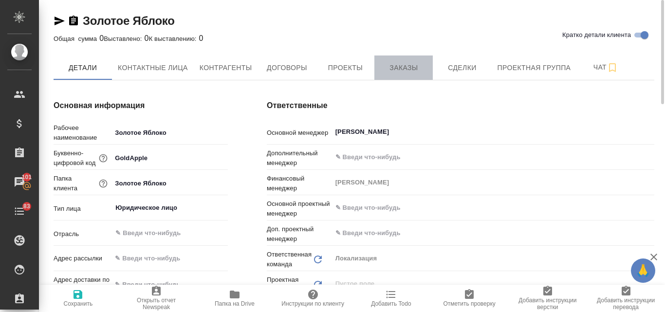
click at [398, 67] on span "Заказы" at bounding box center [403, 68] width 47 height 12
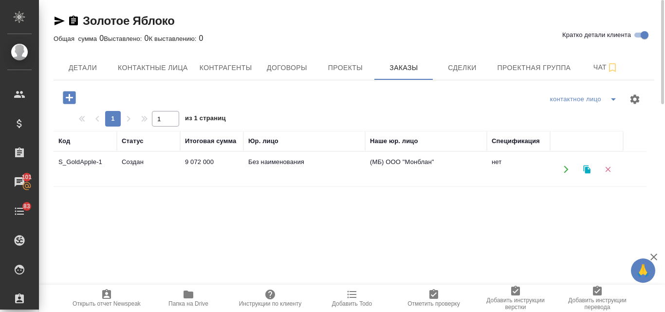
click at [155, 164] on td "Создан" at bounding box center [148, 169] width 63 height 34
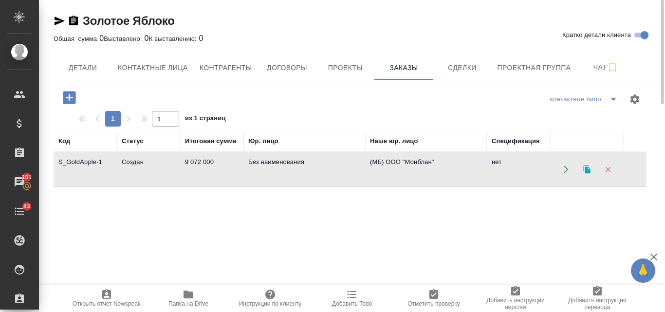
click at [155, 164] on td "Создан" at bounding box center [148, 169] width 63 height 34
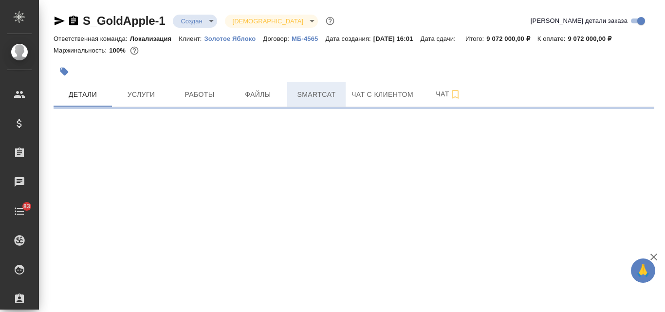
select select "RU"
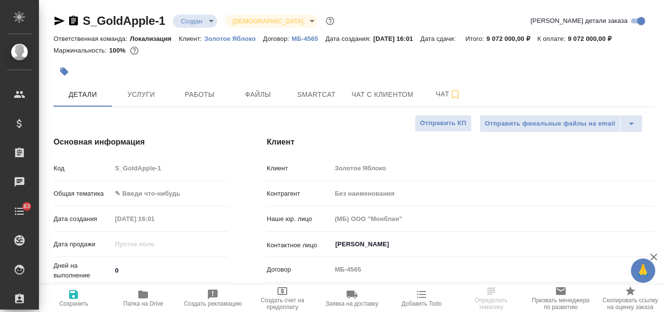
type textarea "x"
select select "RU"
type textarea "x"
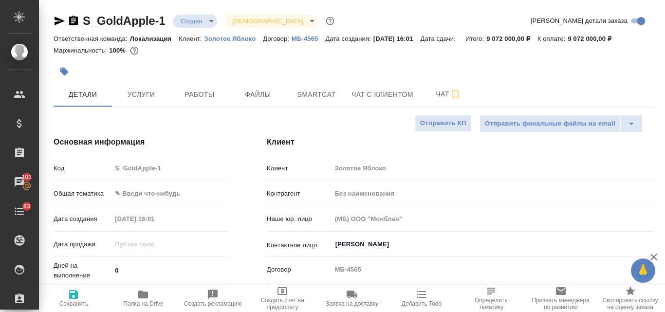
type textarea "x"
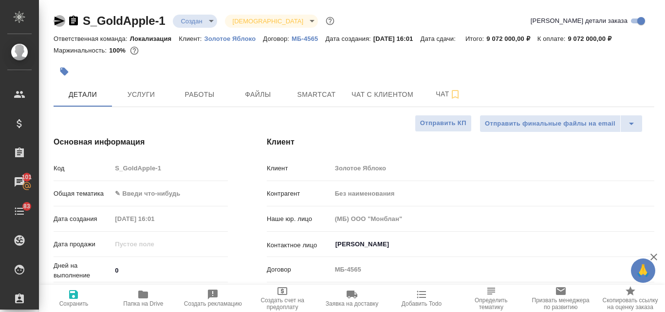
click at [56, 19] on icon "button" at bounding box center [60, 21] width 10 height 9
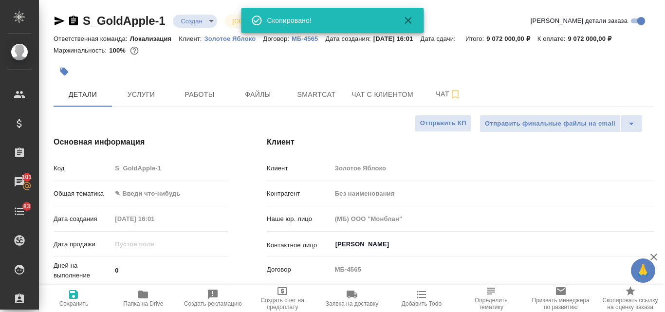
type textarea "x"
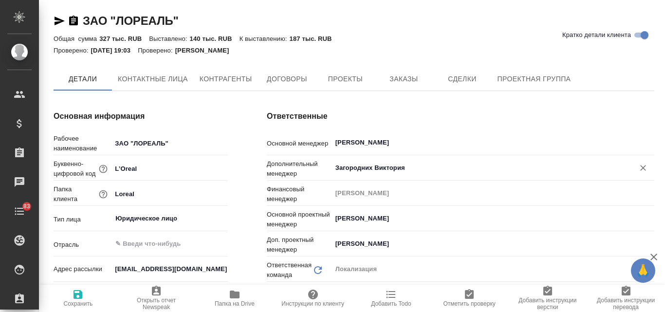
type textarea "x"
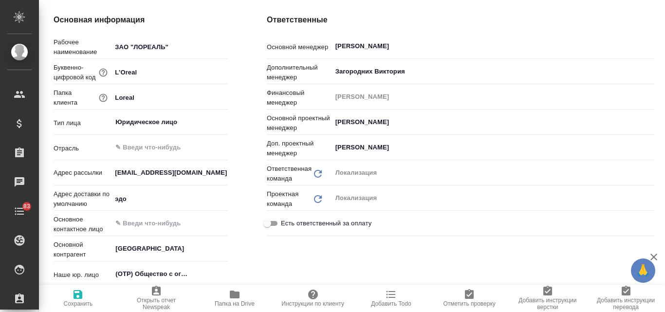
type textarea "x"
click at [236, 294] on icon "button" at bounding box center [235, 295] width 10 height 8
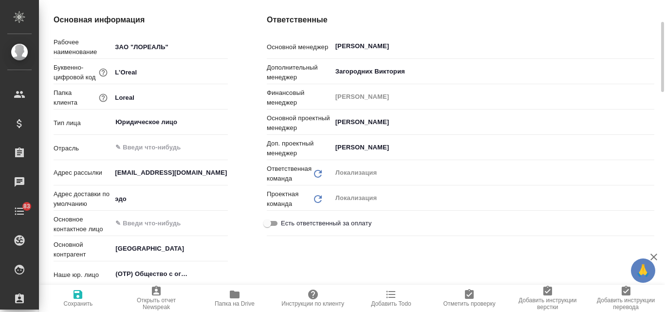
type textarea "x"
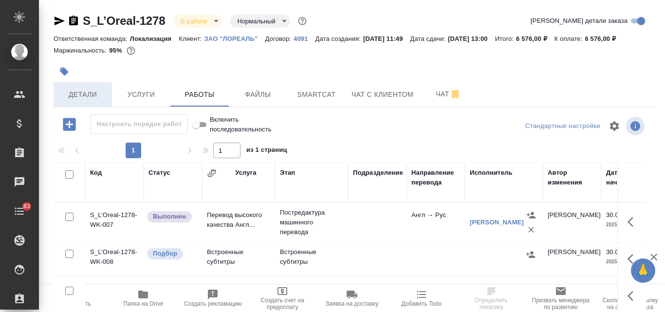
click at [85, 93] on span "Детали" at bounding box center [82, 95] width 47 height 12
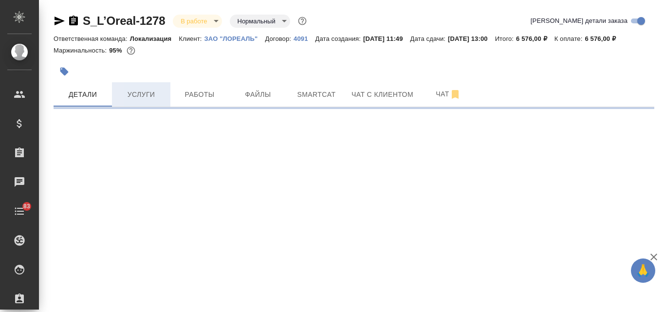
select select "RU"
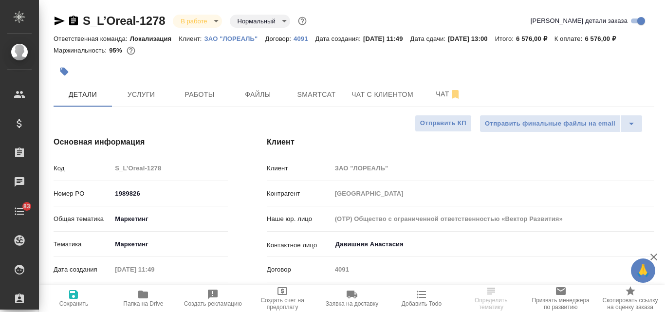
type textarea "x"
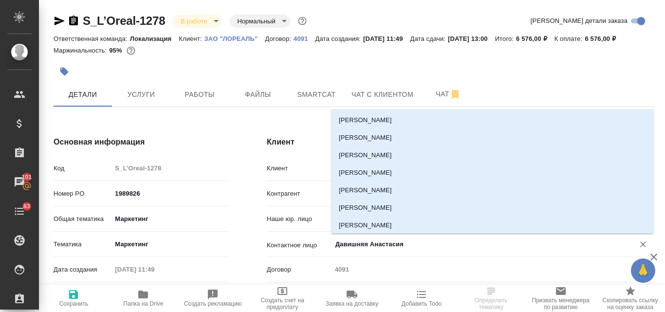
drag, startPoint x: 407, startPoint y: 245, endPoint x: 337, endPoint y: 243, distance: 69.6
click at [337, 243] on input "Давишняя Анастасия" at bounding box center [476, 245] width 284 height 12
click at [166, 20] on div "S_L’Oreal-1278 В работе inProgress Нормальный normal" at bounding box center [181, 21] width 255 height 16
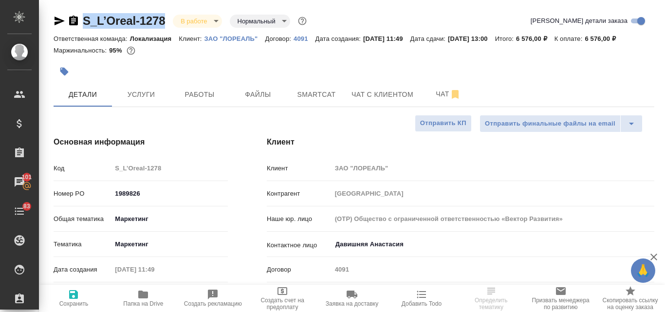
drag, startPoint x: 166, startPoint y: 19, endPoint x: 85, endPoint y: 18, distance: 81.8
click at [85, 18] on div "S_L’Oreal-1278 В работе inProgress Нормальный normal" at bounding box center [181, 21] width 255 height 16
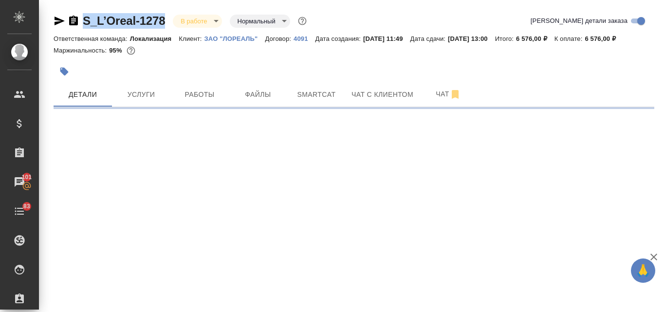
select select "RU"
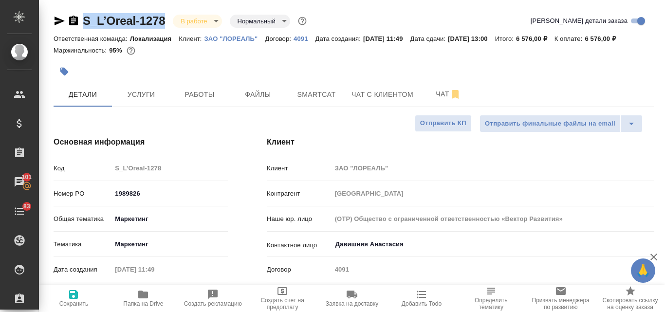
type textarea "x"
copy link "S_L’Oreal-1278"
type textarea "x"
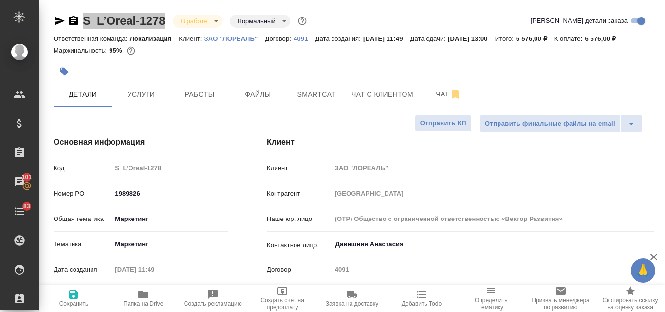
type textarea "x"
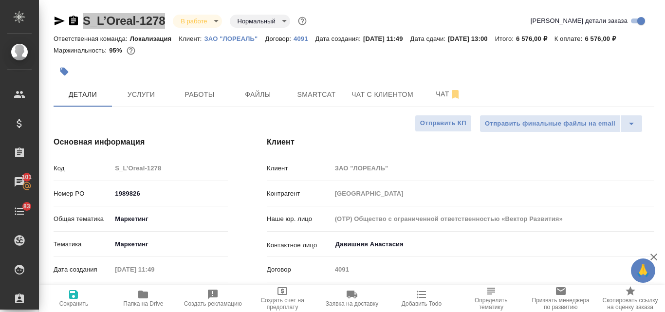
type textarea "x"
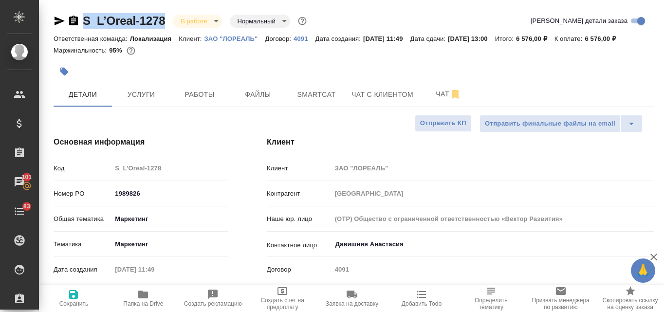
type textarea "x"
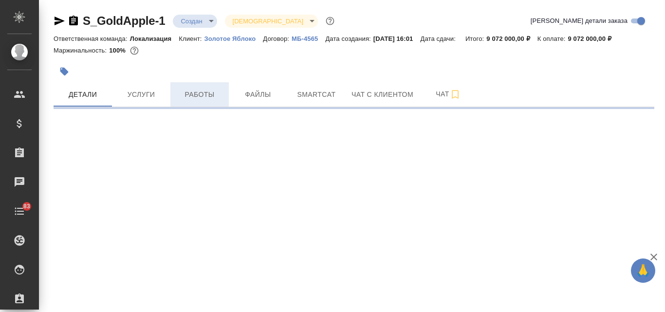
select select "RU"
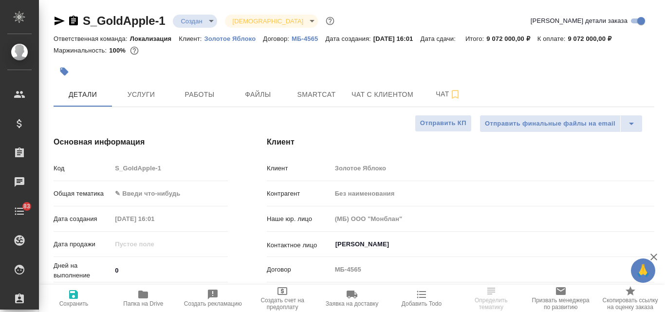
type textarea "x"
type input "Гудина Александра"
click at [306, 100] on span "Smartcat" at bounding box center [316, 95] width 47 height 12
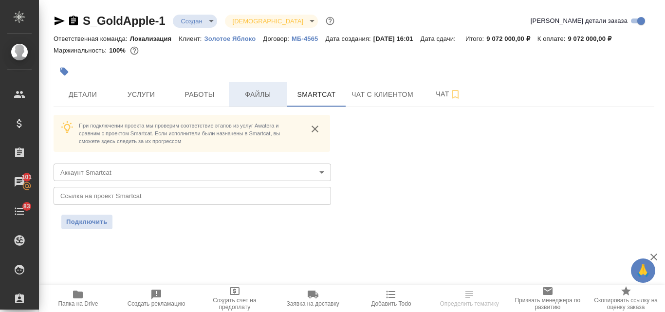
click at [251, 89] on span "Файлы" at bounding box center [258, 95] width 47 height 12
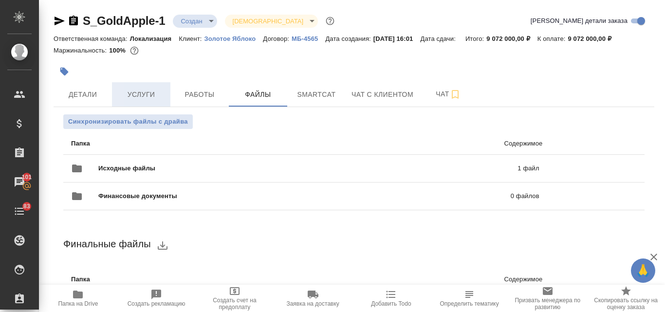
click at [158, 95] on span "Услуги" at bounding box center [141, 95] width 47 height 12
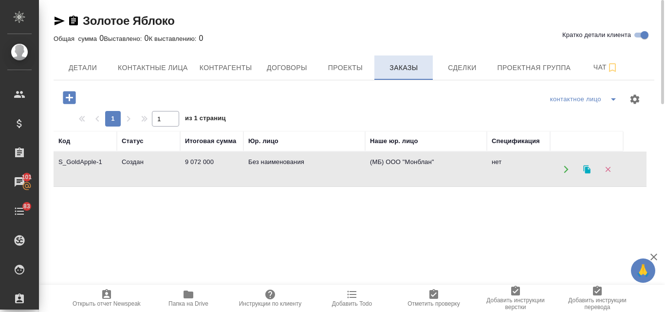
click at [395, 74] on button "Заказы" at bounding box center [403, 67] width 58 height 24
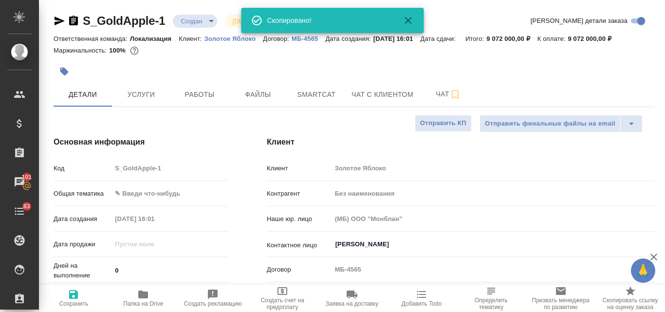
select select "RU"
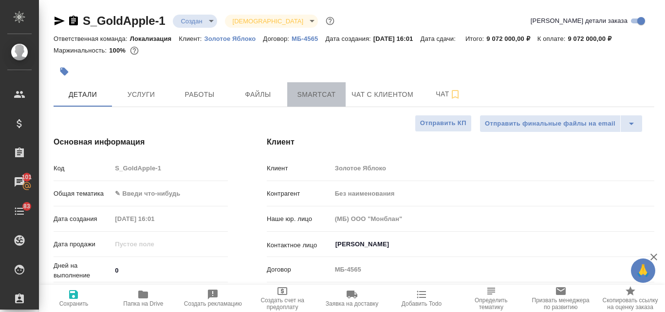
click at [320, 94] on span "Smartcat" at bounding box center [316, 95] width 47 height 12
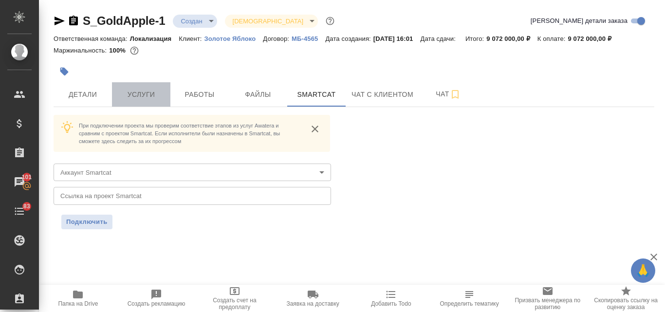
click at [148, 94] on span "Услуги" at bounding box center [141, 95] width 47 height 12
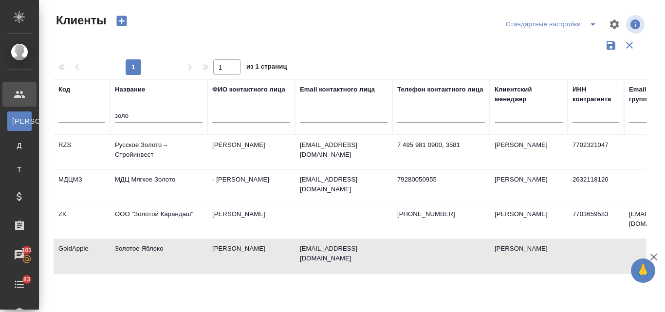
select select "RU"
drag, startPoint x: 128, startPoint y: 113, endPoint x: 111, endPoint y: 112, distance: 17.1
click at [111, 112] on th "Название золо" at bounding box center [158, 106] width 97 height 55
type input "k"
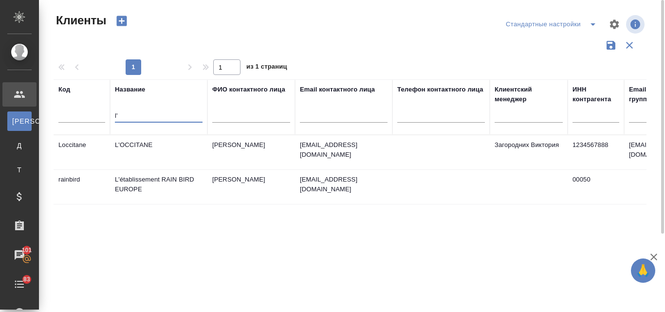
click at [125, 145] on td "L'OCCITANE" at bounding box center [158, 152] width 97 height 34
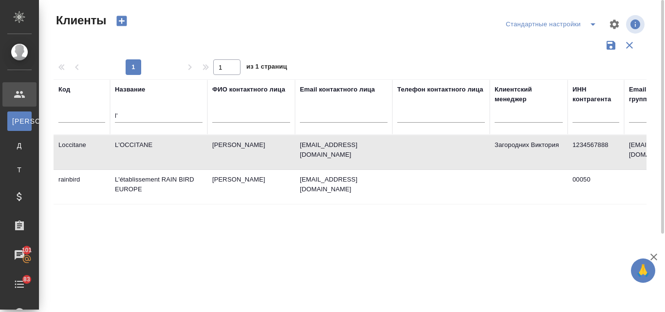
click at [125, 145] on td "L'OCCITANE" at bounding box center [158, 152] width 97 height 34
click at [125, 116] on input "l'" at bounding box center [159, 117] width 88 height 12
type input "l"
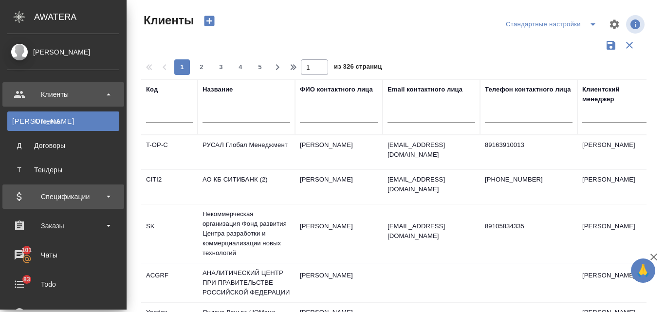
click at [63, 195] on div "Спецификации" at bounding box center [63, 196] width 112 height 15
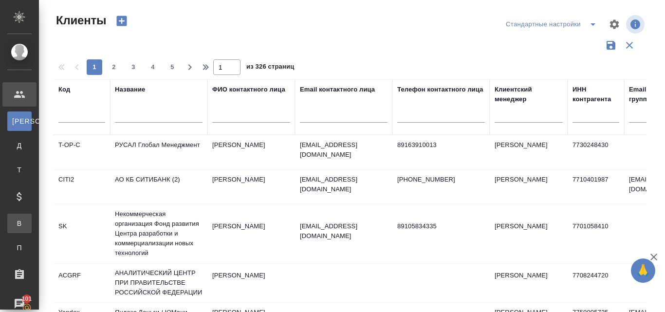
click at [15, 226] on div "Все спецификации" at bounding box center [7, 224] width 15 height 10
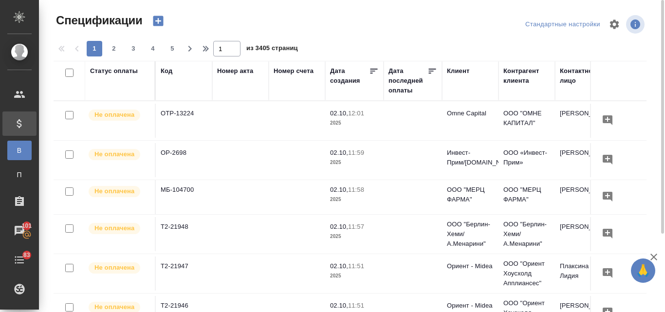
click at [159, 21] on icon "button" at bounding box center [158, 21] width 14 height 14
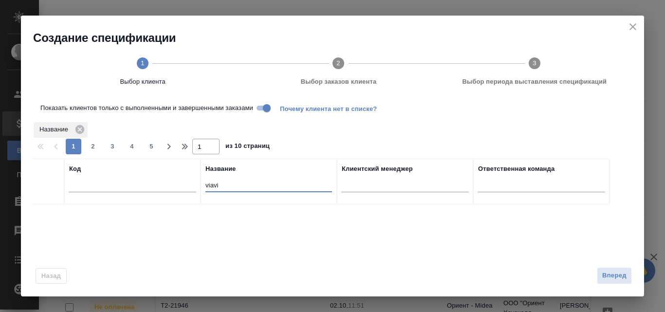
drag, startPoint x: 224, startPoint y: 184, endPoint x: 199, endPoint y: 183, distance: 25.4
click at [199, 183] on tr "Код Название viavi Клиентский менеджер Ответственная команда" at bounding box center [321, 182] width 577 height 46
type input "l'"
click at [49, 216] on input "checkbox" at bounding box center [48, 216] width 8 height 8
checkbox input "true"
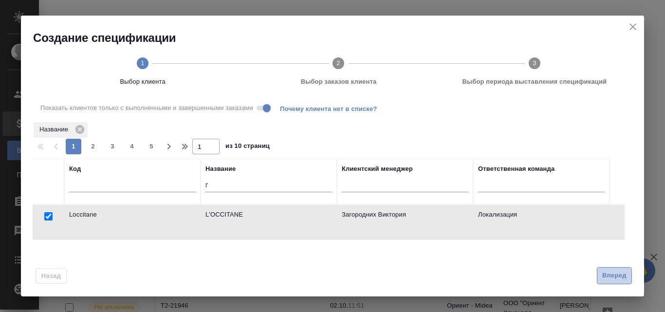
click at [612, 277] on span "Вперед" at bounding box center [614, 275] width 24 height 11
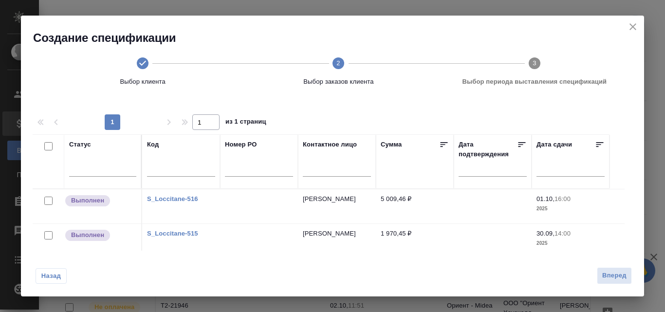
click at [49, 199] on input "checkbox" at bounding box center [48, 201] width 8 height 8
checkbox input "true"
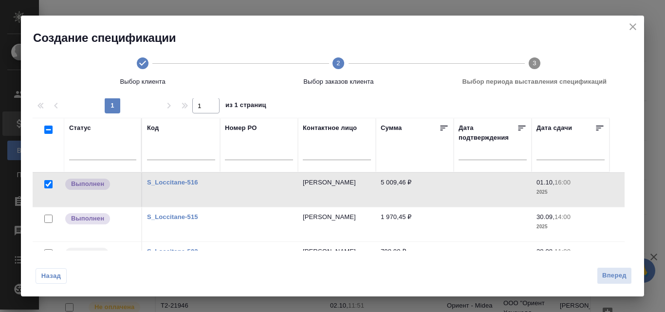
scroll to position [49, 0]
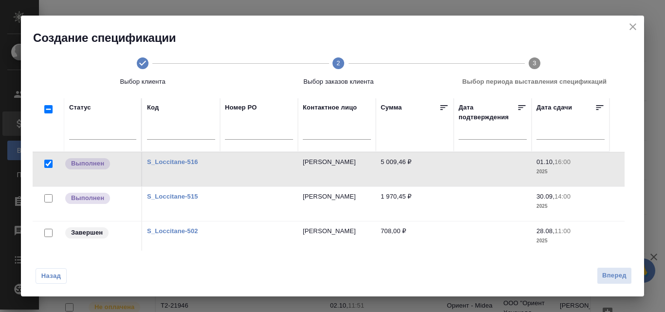
click at [51, 203] on div at bounding box center [48, 199] width 22 height 14
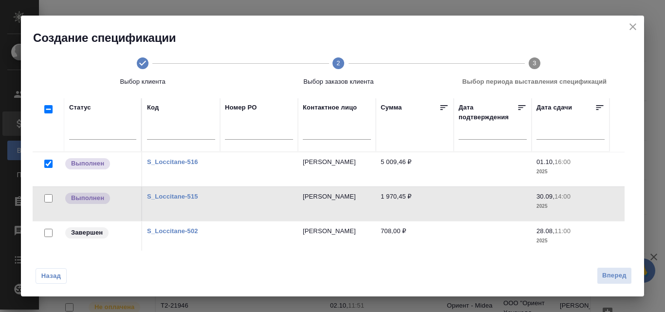
click at [49, 198] on input "checkbox" at bounding box center [48, 198] width 8 height 8
checkbox input "true"
click at [615, 276] on span "Вперед" at bounding box center [614, 275] width 24 height 11
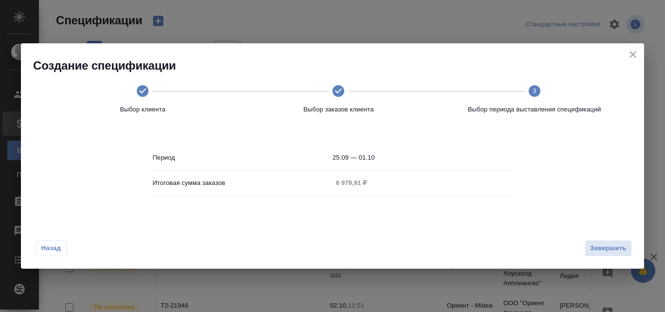
scroll to position [0, 0]
click at [605, 248] on span "Завершить" at bounding box center [608, 248] width 37 height 11
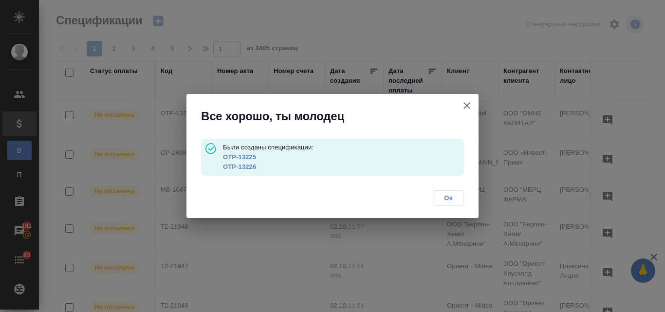
click at [447, 195] on span "Ок" at bounding box center [448, 198] width 20 height 10
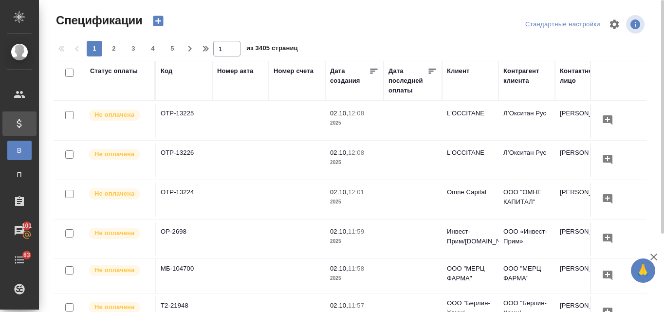
click at [168, 151] on td "OTP-13226" at bounding box center [184, 160] width 56 height 34
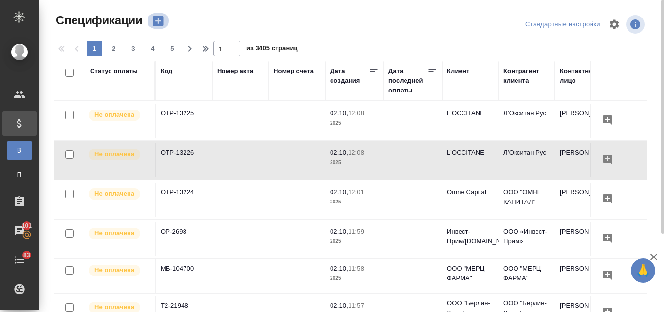
click at [159, 16] on icon "button" at bounding box center [158, 21] width 14 height 14
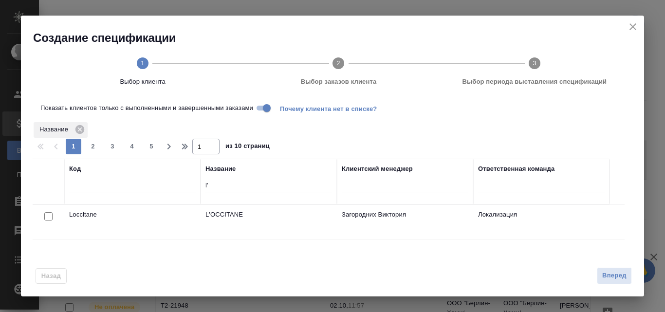
click at [48, 213] on input "checkbox" at bounding box center [48, 216] width 8 height 8
checkbox input "true"
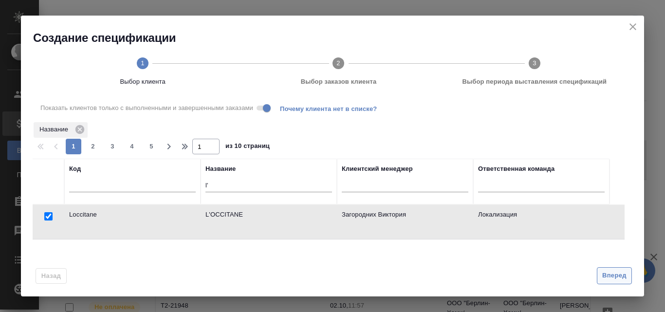
click at [617, 277] on span "Вперед" at bounding box center [614, 275] width 24 height 11
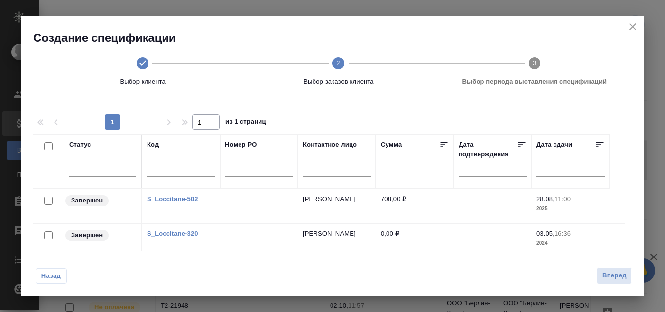
click at [50, 203] on input "checkbox" at bounding box center [48, 201] width 8 height 8
checkbox input "true"
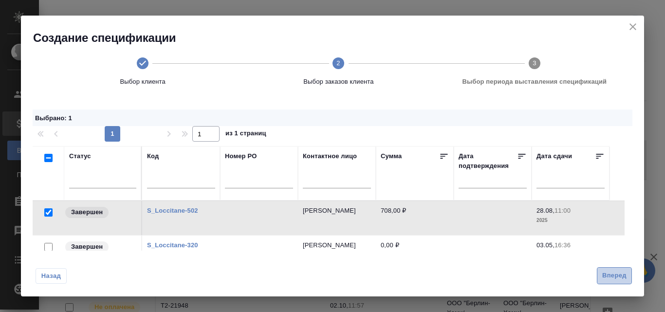
click at [606, 276] on span "Вперед" at bounding box center [614, 275] width 24 height 11
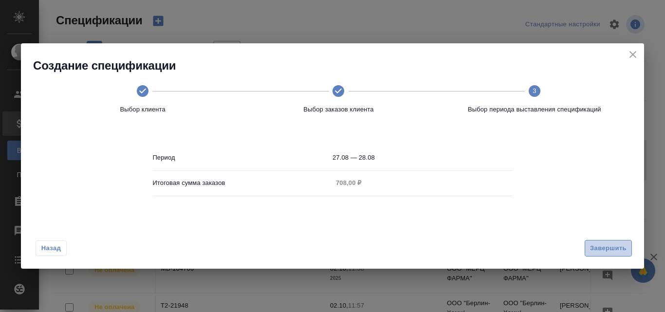
click at [595, 249] on span "Завершить" at bounding box center [608, 248] width 37 height 11
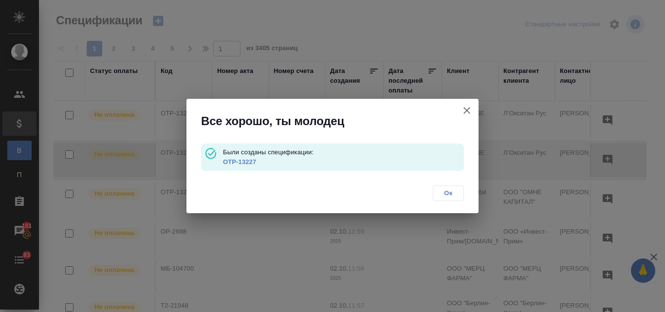
click at [249, 162] on link "OTP-13227" at bounding box center [239, 161] width 33 height 7
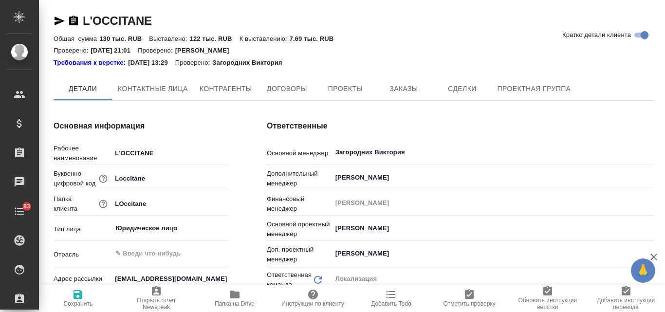
type textarea "x"
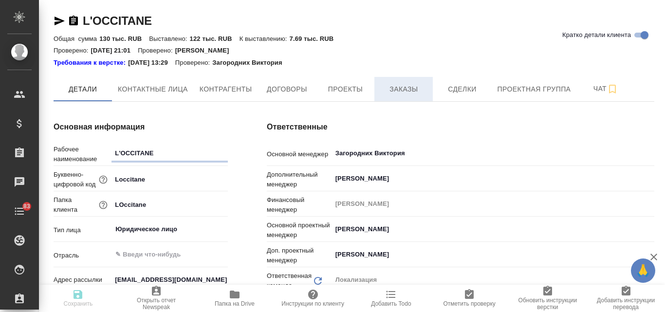
type textarea "x"
click at [402, 91] on span "Заказы" at bounding box center [403, 89] width 47 height 12
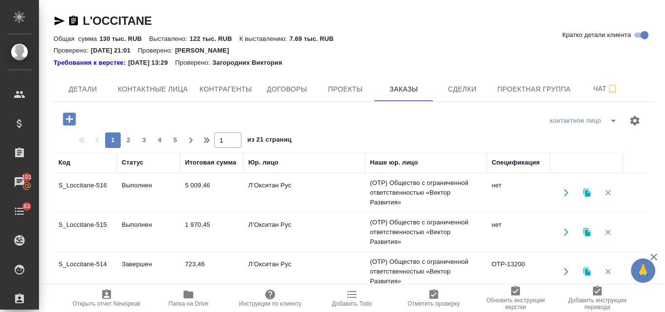
click at [139, 224] on td "Выполнен" at bounding box center [148, 232] width 63 height 34
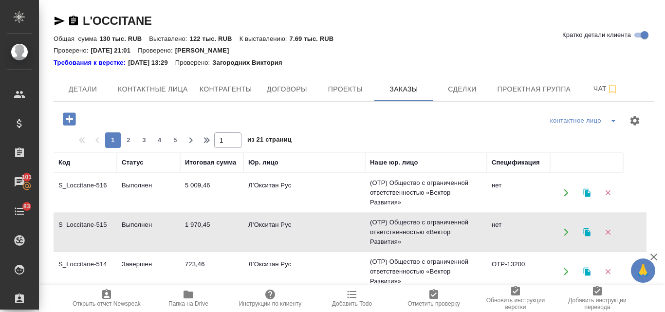
click at [139, 224] on td "Выполнен" at bounding box center [148, 232] width 63 height 34
click at [136, 191] on td "Выполнен" at bounding box center [148, 193] width 63 height 34
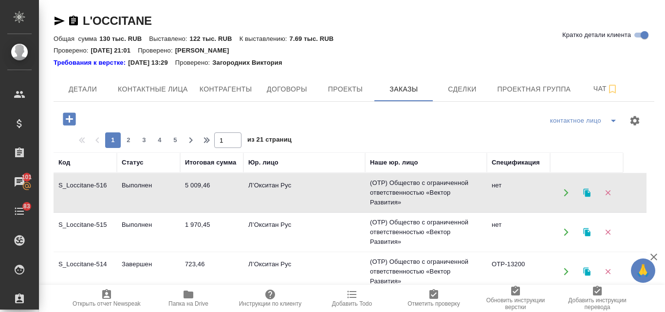
click at [146, 184] on td "Выполнен" at bounding box center [148, 193] width 63 height 34
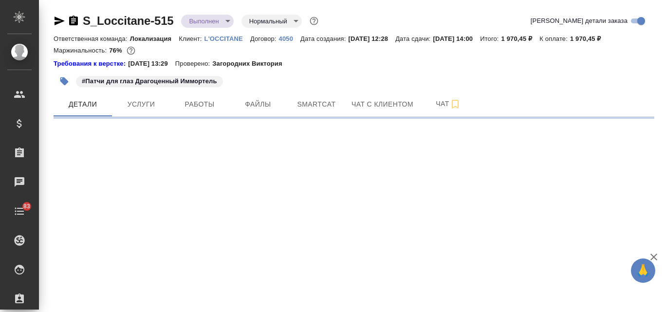
select select "RU"
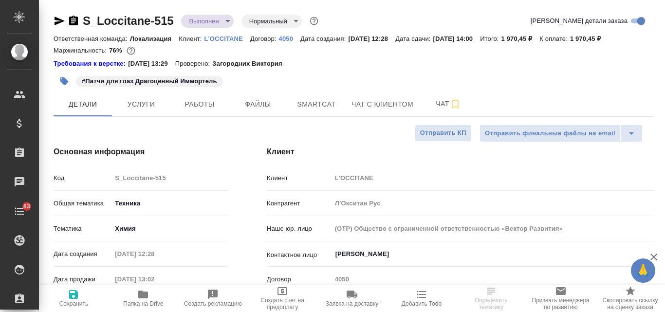
type textarea "x"
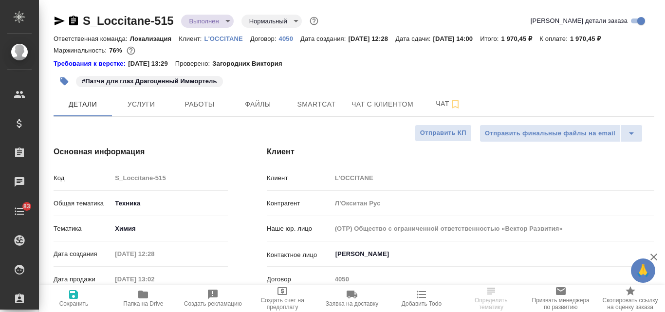
type textarea "x"
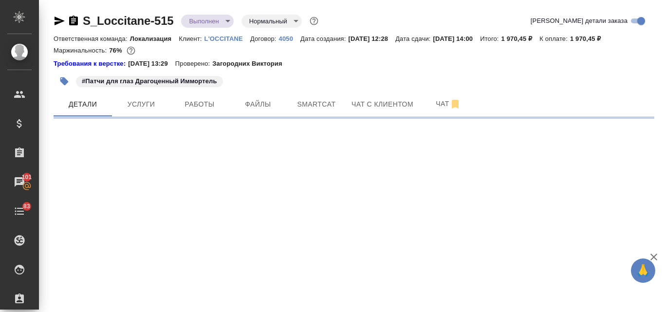
select select "RU"
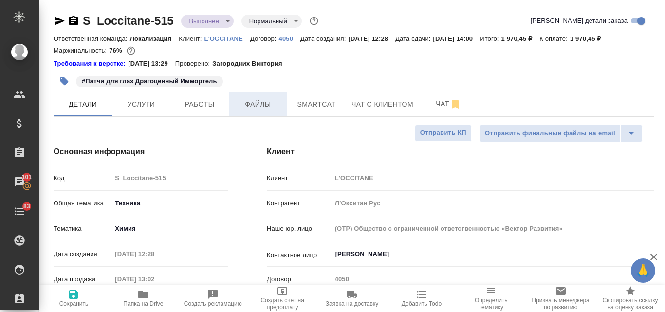
type textarea "x"
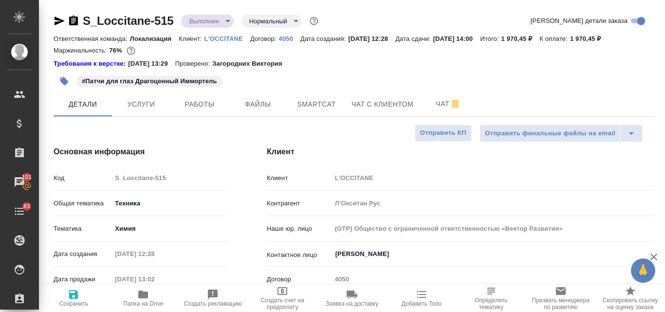
type textarea "x"
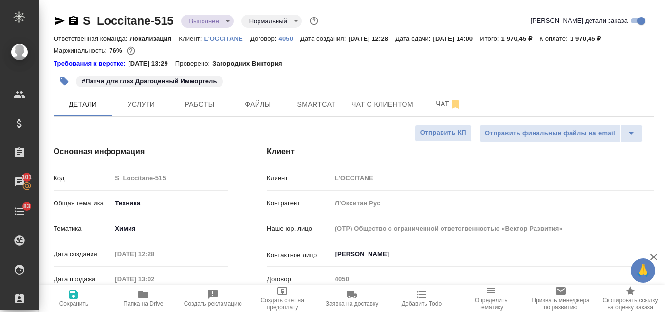
type textarea "x"
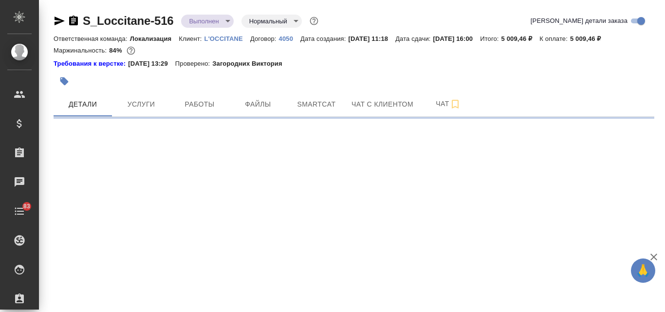
select select "RU"
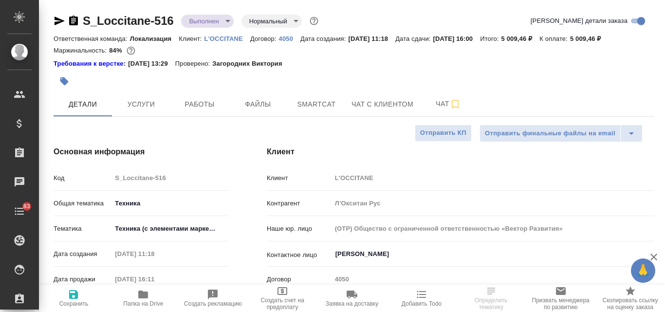
type textarea "x"
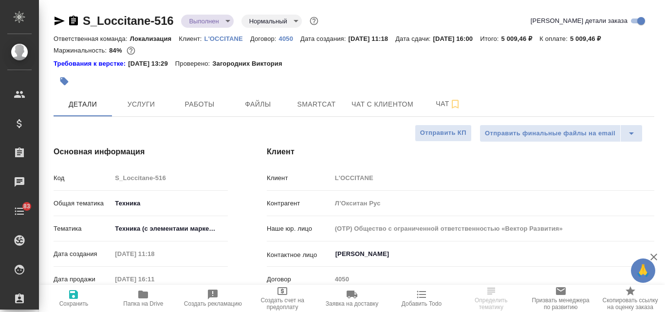
type textarea "x"
click at [141, 111] on button "Услуги" at bounding box center [141, 104] width 58 height 24
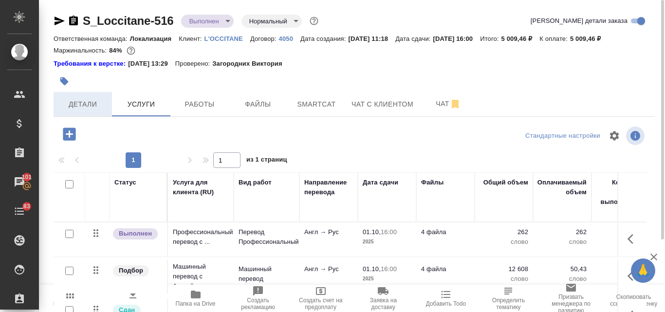
click at [84, 106] on span "Детали" at bounding box center [82, 104] width 47 height 12
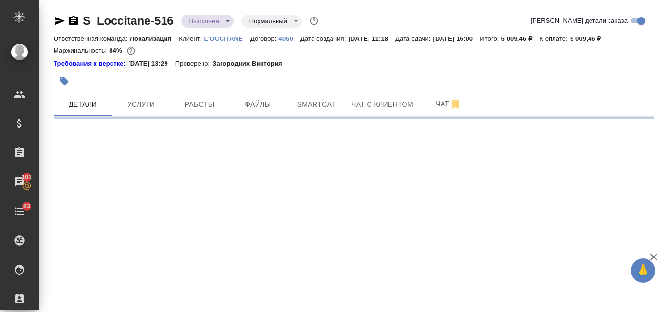
select select "RU"
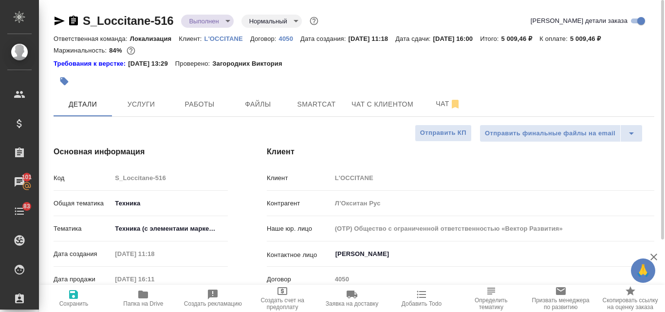
type textarea "x"
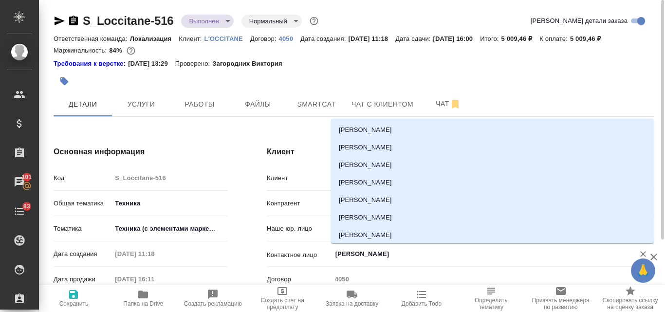
drag, startPoint x: 391, startPoint y: 256, endPoint x: 334, endPoint y: 255, distance: 57.4
click at [334, 255] on input "[PERSON_NAME]" at bounding box center [476, 254] width 284 height 12
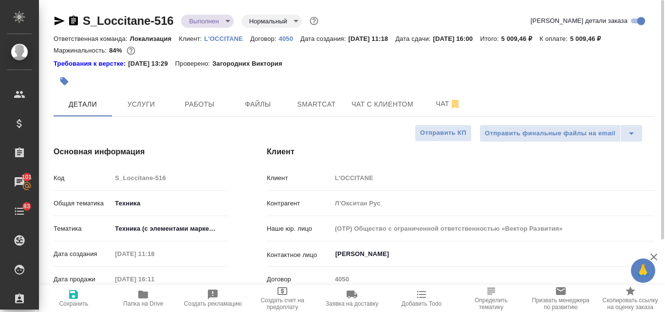
type textarea "x"
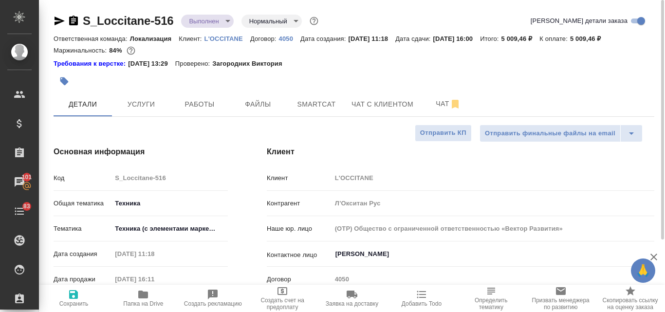
type textarea "x"
drag, startPoint x: 176, startPoint y: 18, endPoint x: 85, endPoint y: 16, distance: 90.6
click at [85, 16] on div "S_Loccitane-516 Выполнен completed Нормальный normal" at bounding box center [187, 21] width 267 height 16
copy link "S_Loccitane-516"
type textarea "x"
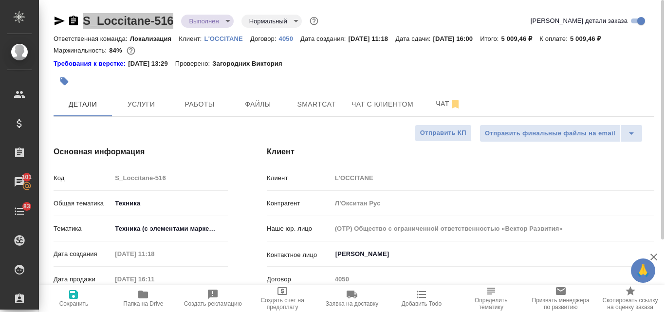
type textarea "x"
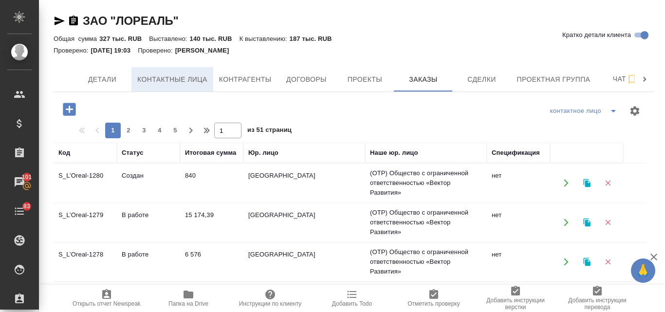
click at [161, 78] on span "Контактные лица" at bounding box center [172, 80] width 70 height 12
select select "RU"
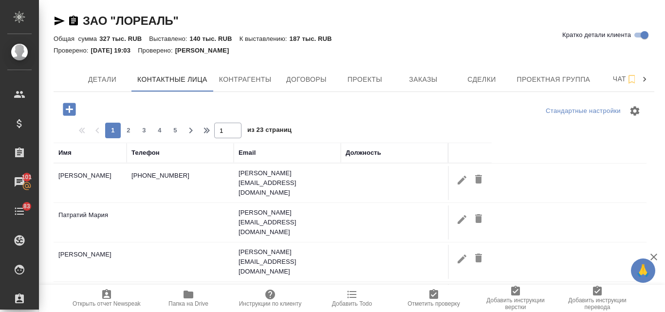
click at [69, 111] on icon "button" at bounding box center [69, 109] width 13 height 13
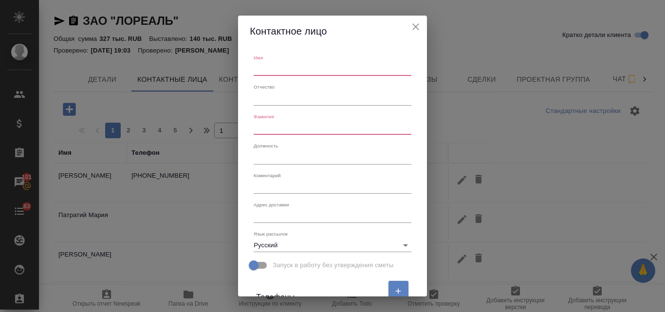
click at [276, 68] on input "text" at bounding box center [332, 69] width 157 height 14
type input "г"
type input "[PERSON_NAME]"
click at [267, 126] on input "text" at bounding box center [332, 128] width 157 height 14
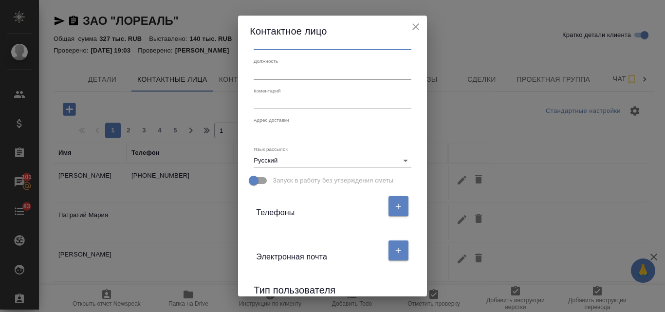
scroll to position [97, 0]
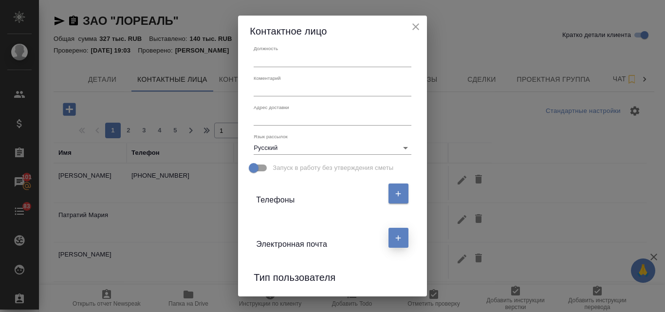
type input "[PERSON_NAME]"
click at [397, 243] on button "button" at bounding box center [398, 238] width 20 height 20
click at [295, 276] on input "text" at bounding box center [297, 276] width 82 height 14
paste input "Grigoriy.VERBITSKIY@loreal.com"
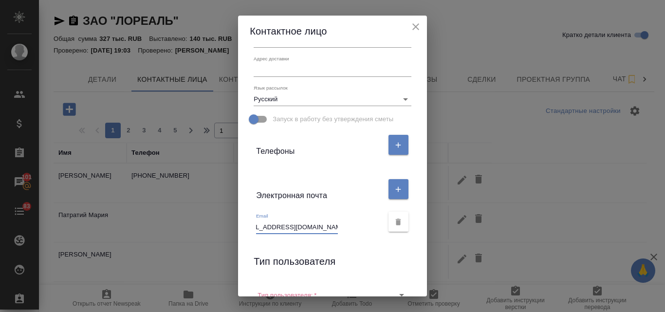
scroll to position [211, 0]
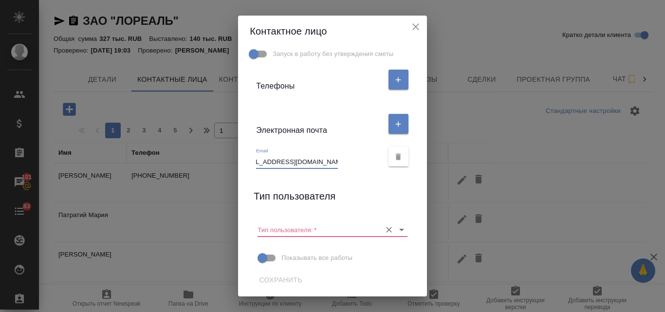
type input "Grigoriy.VERBITSKIY@loreal.com"
click at [299, 231] on input "Тип пользователя:   *" at bounding box center [317, 229] width 118 height 13
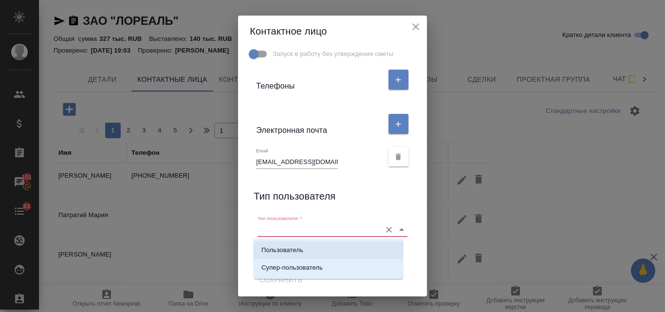
click at [289, 251] on p "Пользователь" at bounding box center [282, 250] width 42 height 10
type input "Пользователь"
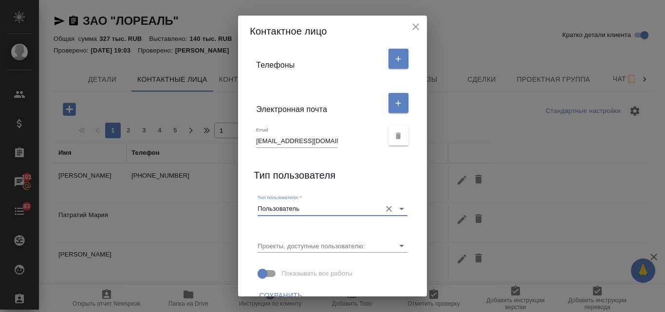
scroll to position [248, 0]
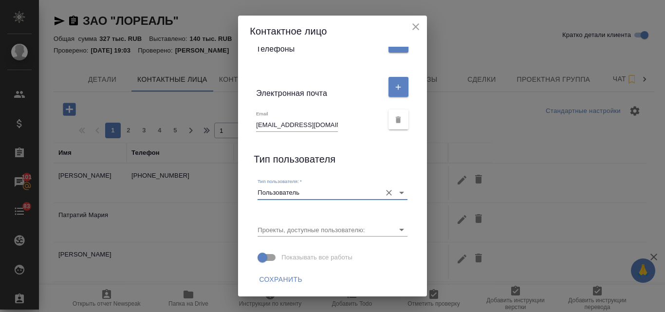
click at [269, 280] on span "Сохранить" at bounding box center [280, 280] width 43 height 12
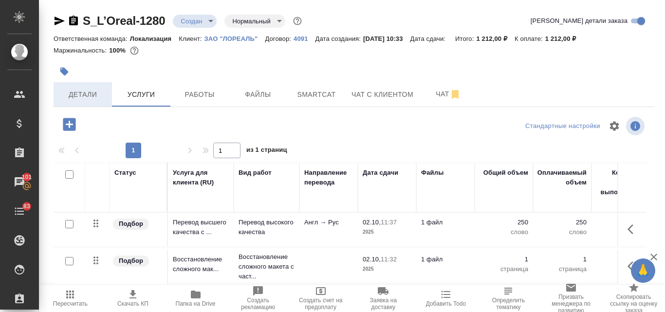
click at [87, 92] on span "Детали" at bounding box center [82, 95] width 47 height 12
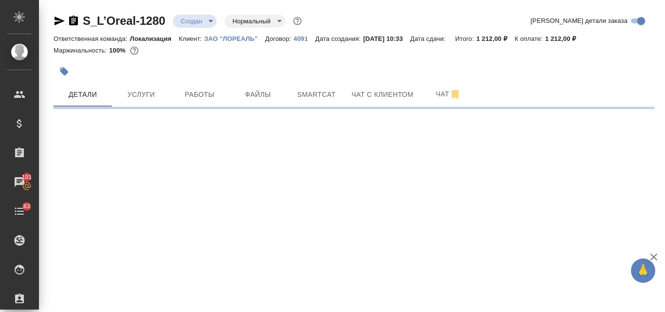
select select "RU"
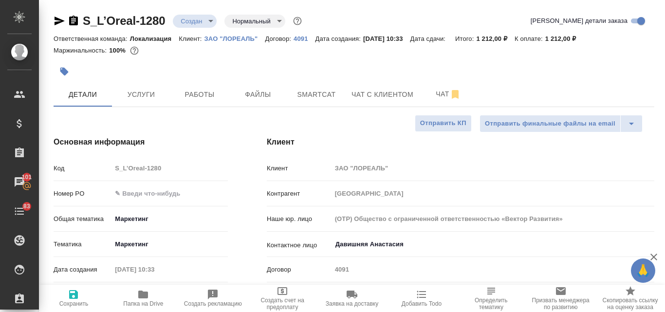
type textarea "x"
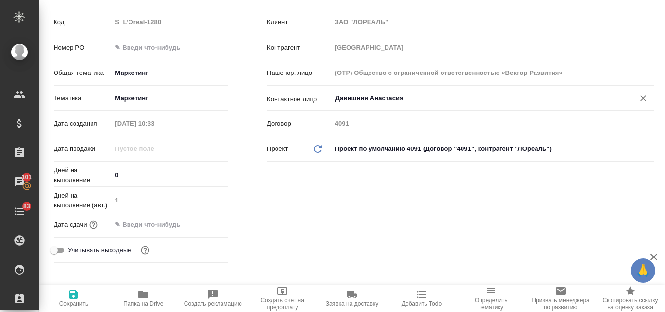
click at [385, 101] on input "Давишняя Анастасия" at bounding box center [476, 98] width 284 height 12
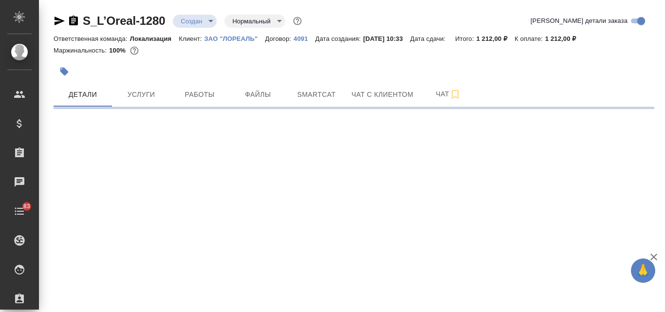
select select "RU"
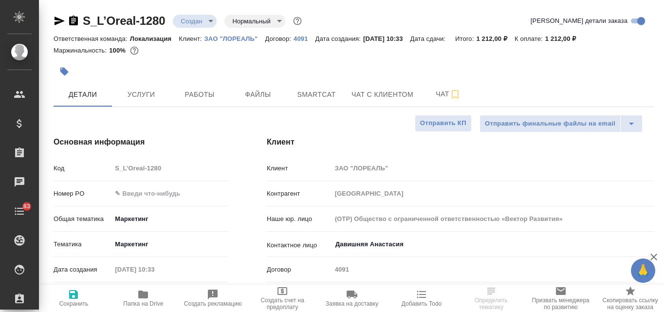
type textarea "x"
click at [377, 249] on input "Давишняя Анастасия" at bounding box center [476, 245] width 284 height 12
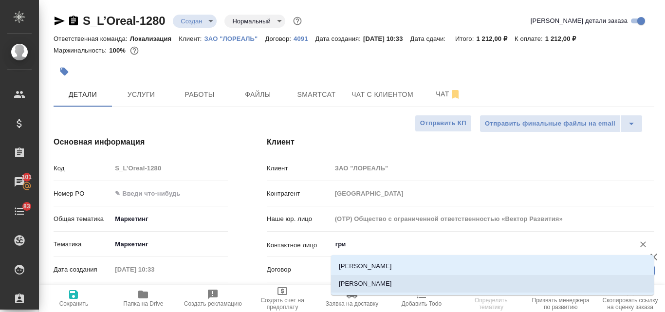
click at [374, 279] on li "[PERSON_NAME]" at bounding box center [492, 284] width 323 height 18
type input "[PERSON_NAME]"
type textarea "x"
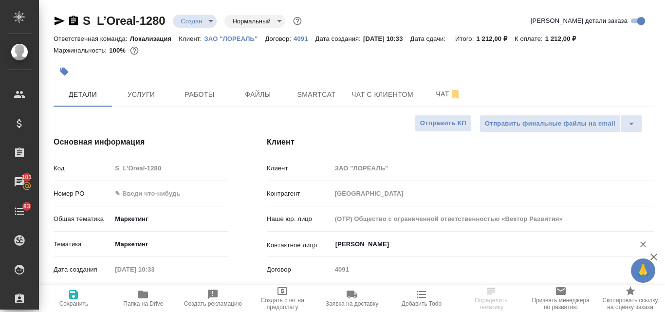
type input "Вербитский Григорий"
click at [76, 295] on icon "button" at bounding box center [73, 294] width 9 height 9
type textarea "x"
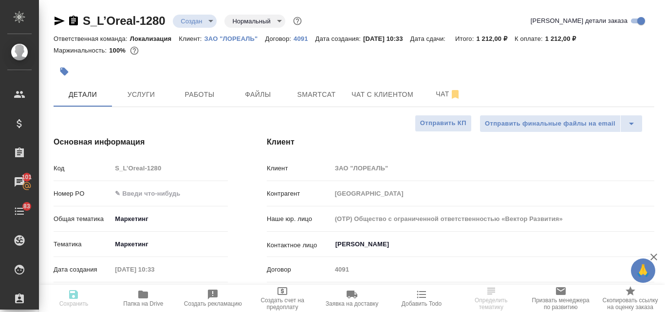
type textarea "x"
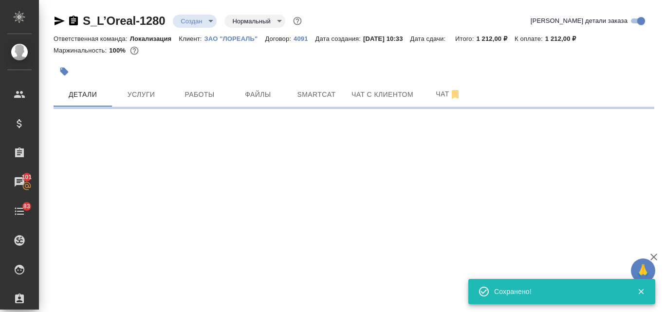
type input "holyTrinity"
select select "RU"
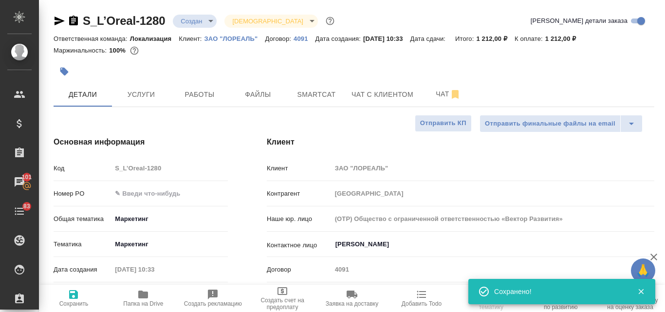
type textarea "x"
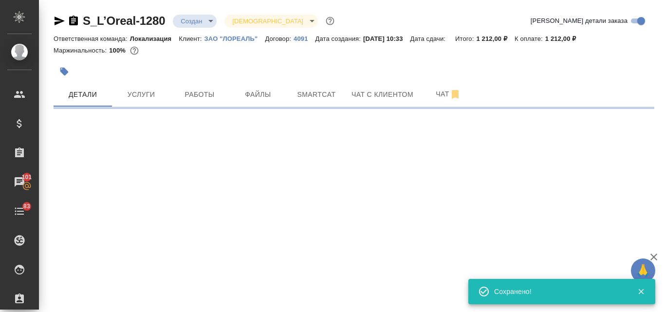
select select "RU"
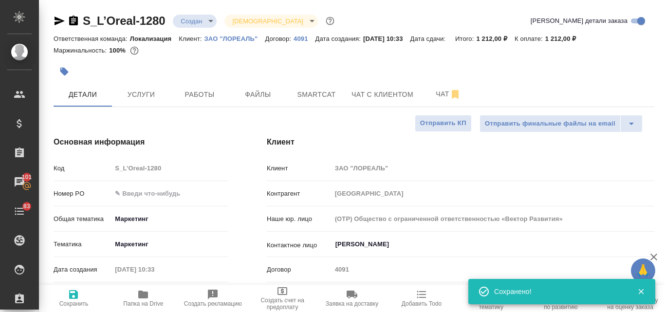
type textarea "x"
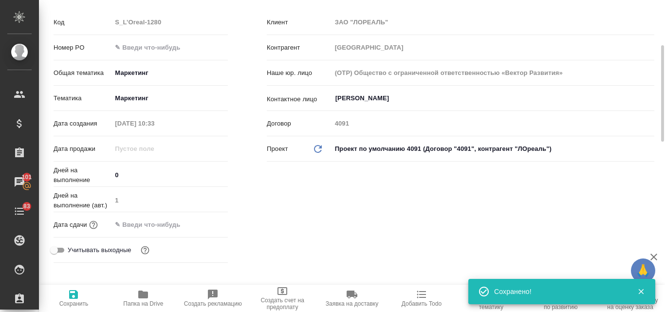
scroll to position [292, 0]
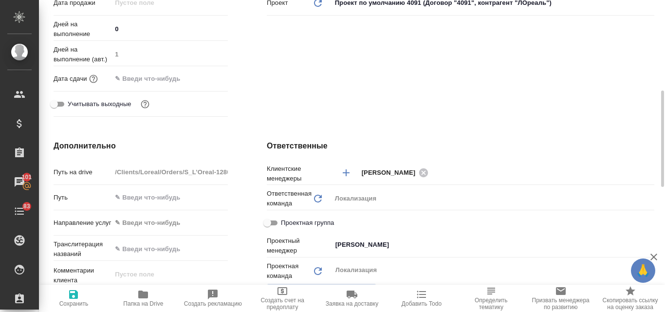
click at [149, 79] on input "text" at bounding box center [153, 79] width 85 height 14
click at [203, 80] on icon "button" at bounding box center [200, 78] width 12 height 12
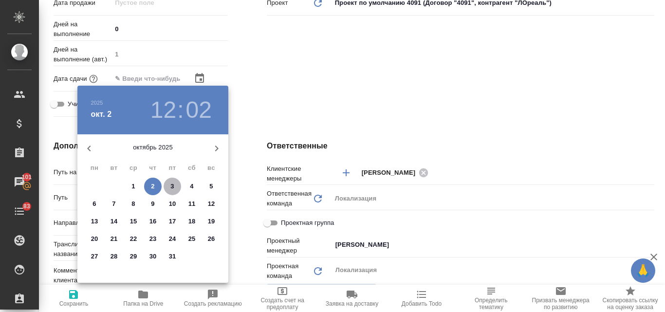
click at [170, 189] on p "3" at bounding box center [171, 187] width 3 height 10
type input "03.10.2025 12:02"
type textarea "x"
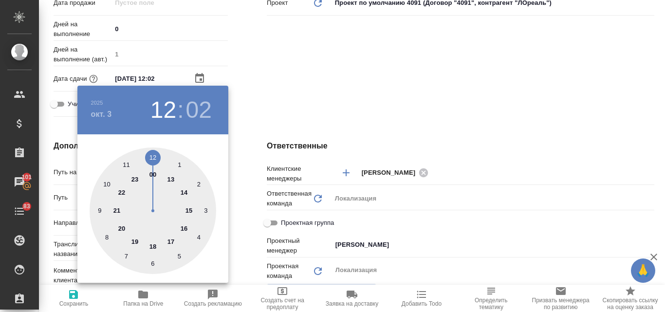
click at [154, 245] on div at bounding box center [153, 210] width 127 height 127
type input "03.10.2025 18:02"
type textarea "x"
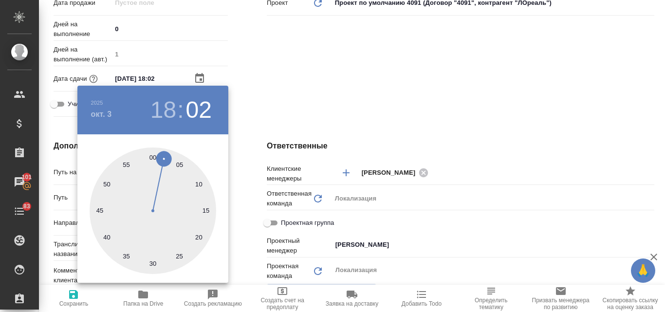
click at [154, 156] on div at bounding box center [153, 210] width 127 height 127
type input "03.10.2025 18:00"
type textarea "x"
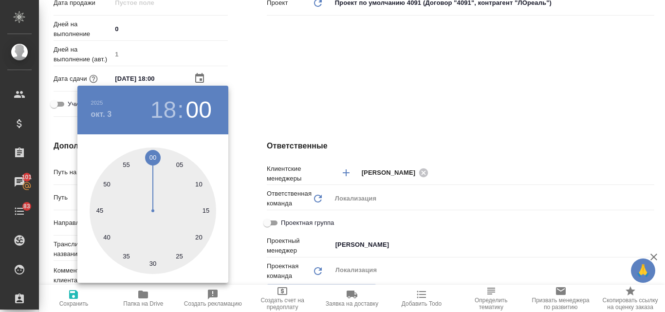
click at [291, 95] on div at bounding box center [332, 156] width 665 height 312
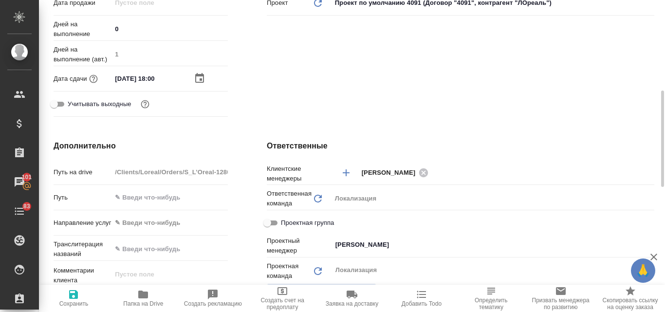
click at [75, 298] on icon "button" at bounding box center [73, 294] width 9 height 9
type textarea "x"
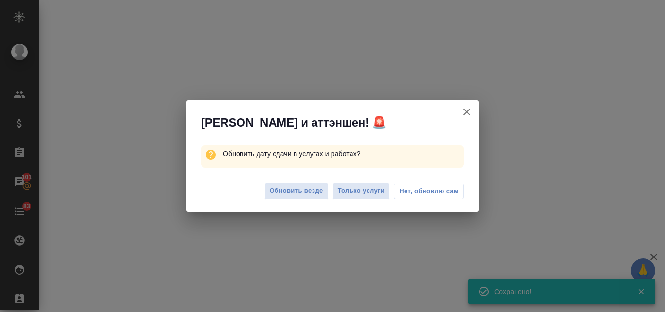
select select "RU"
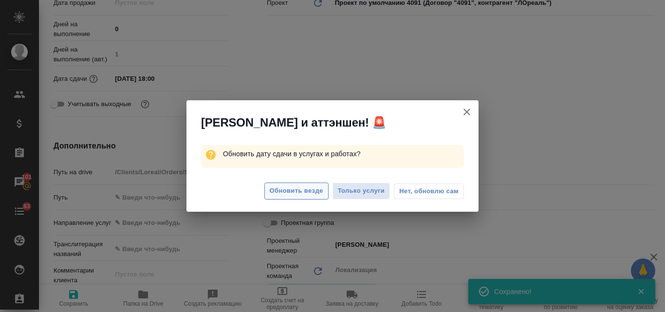
type textarea "x"
click at [294, 190] on span "Обновить везде" at bounding box center [297, 190] width 54 height 11
type textarea "x"
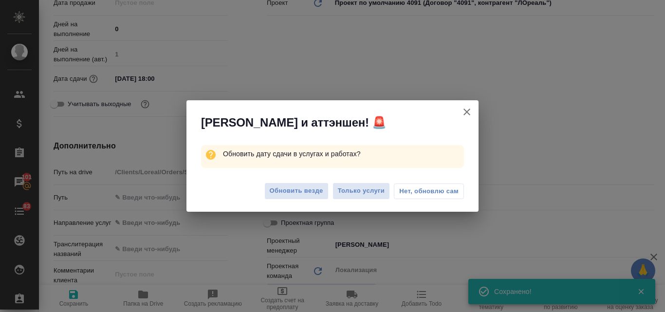
type textarea "x"
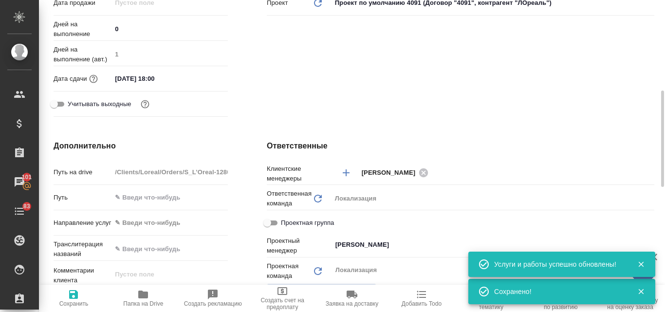
scroll to position [0, 0]
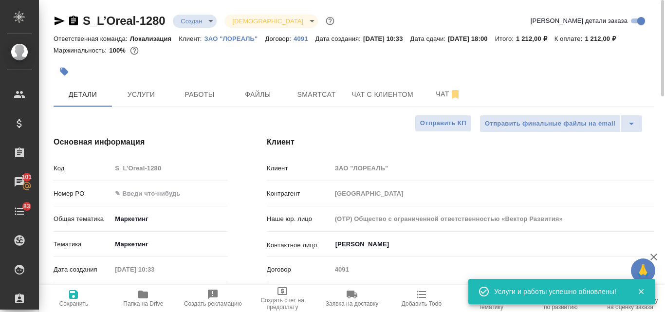
click at [210, 21] on body "🙏 .cls-1 fill:#fff; AWATERA Valyaeva Anna Клиенты Спецификации Заказы 101 Чаты …" at bounding box center [332, 156] width 665 height 312
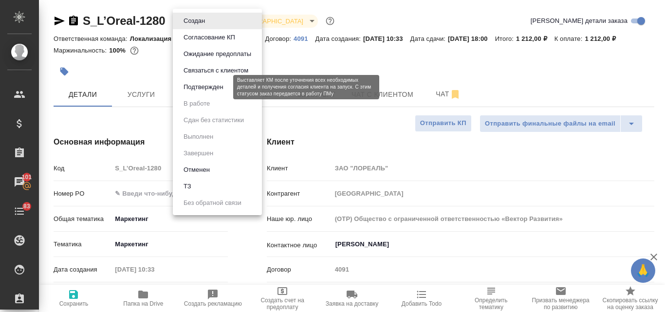
click at [200, 91] on button "Подтвержден" at bounding box center [204, 87] width 46 height 11
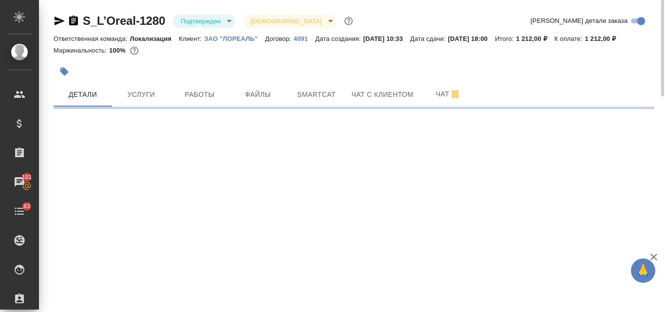
click at [56, 22] on icon "button" at bounding box center [60, 21] width 10 height 9
select select "RU"
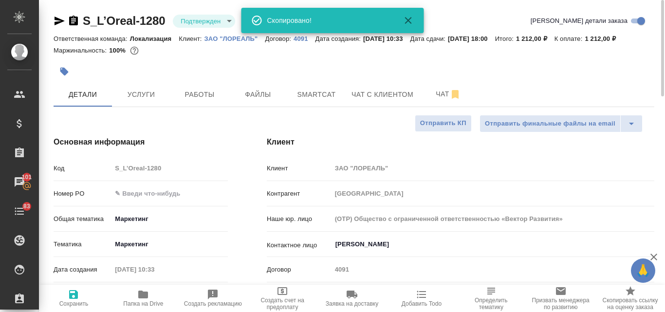
type textarea "x"
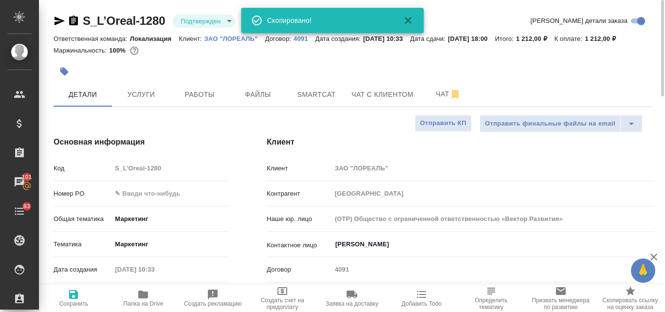
type textarea "x"
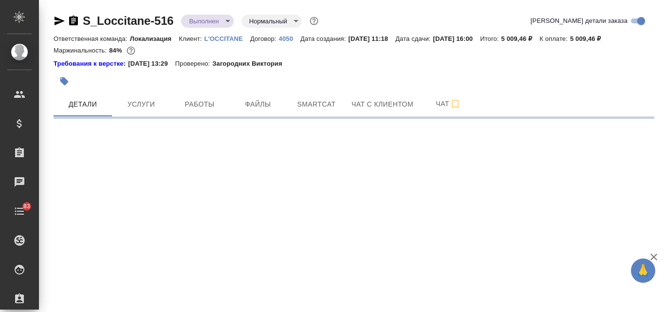
select select "RU"
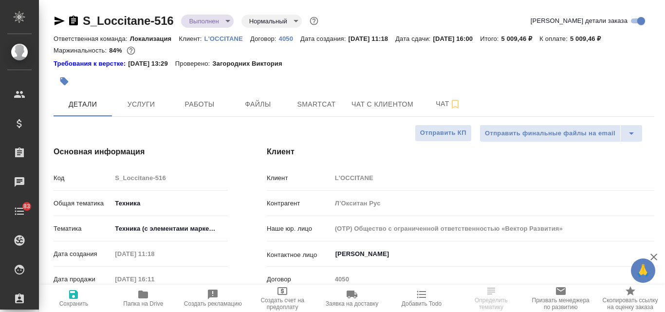
type textarea "x"
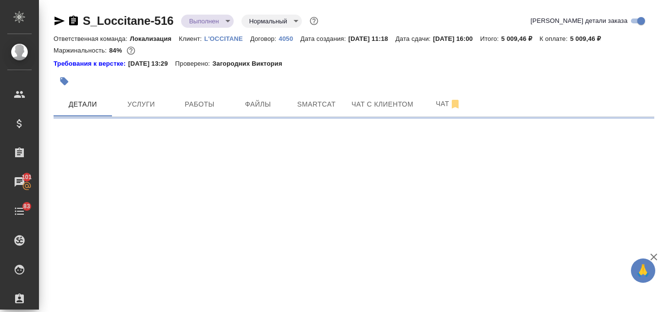
select select "RU"
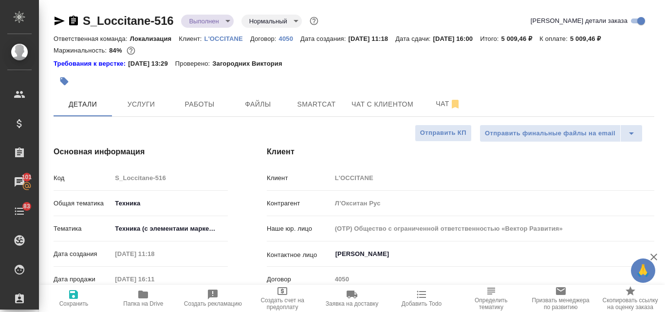
type textarea "x"
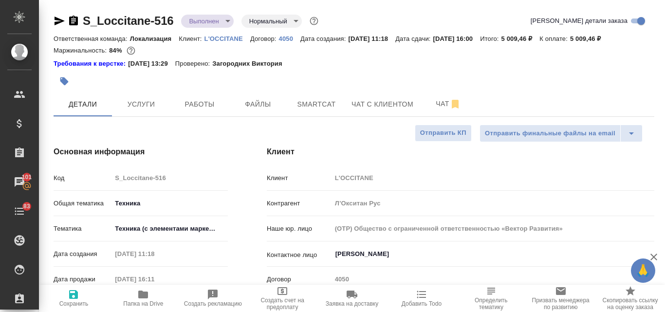
type textarea "x"
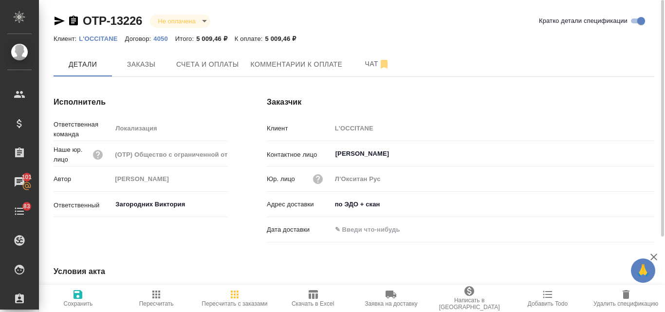
click at [58, 23] on icon "button" at bounding box center [60, 21] width 10 height 9
click at [59, 22] on icon "button" at bounding box center [60, 21] width 10 height 9
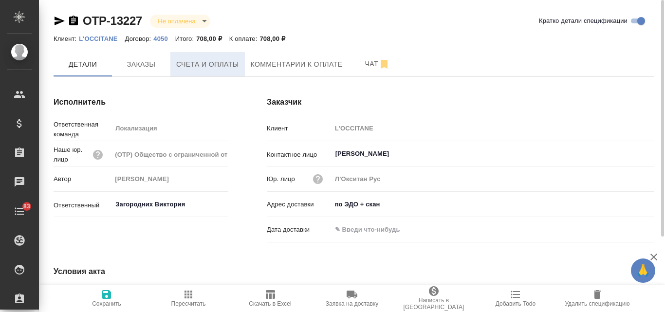
click at [190, 70] on span "Счета и оплаты" at bounding box center [207, 64] width 63 height 12
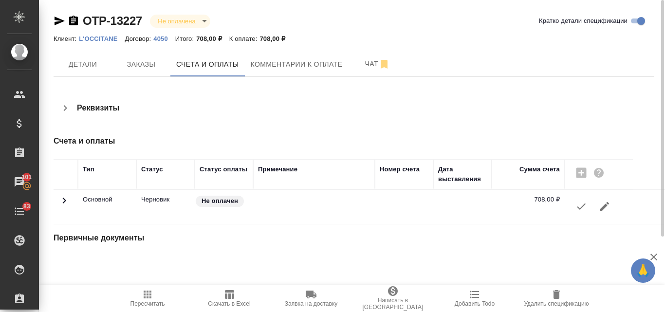
click at [574, 205] on button "button" at bounding box center [581, 206] width 23 height 23
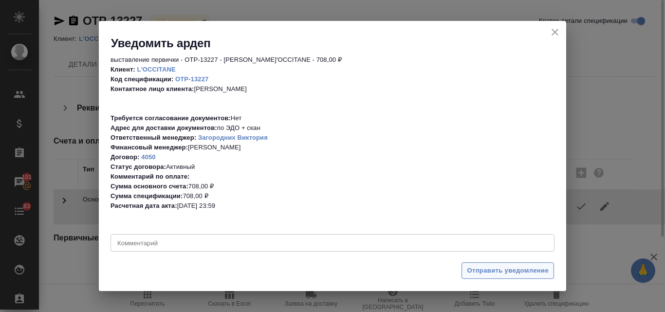
click at [509, 268] on span "Отправить уведомление" at bounding box center [508, 270] width 82 height 11
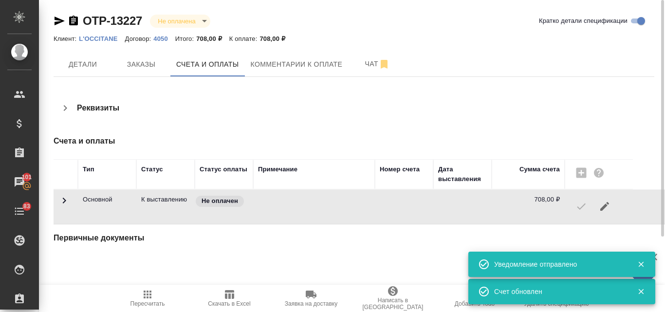
click at [57, 22] on icon "button" at bounding box center [60, 21] width 10 height 9
